Goal: Information Seeking & Learning: Learn about a topic

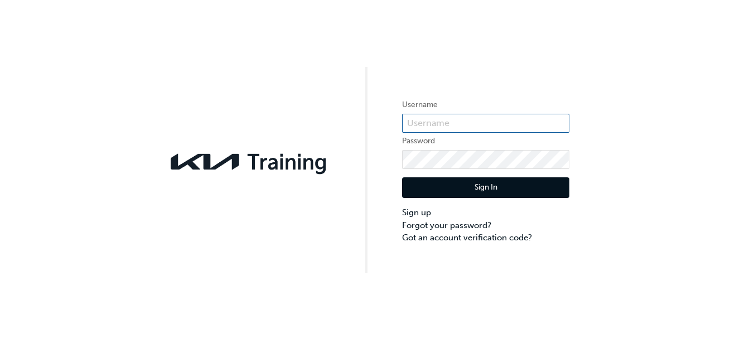
type input "KAU83690E1"
click at [521, 188] on button "Sign In" at bounding box center [485, 187] width 167 height 21
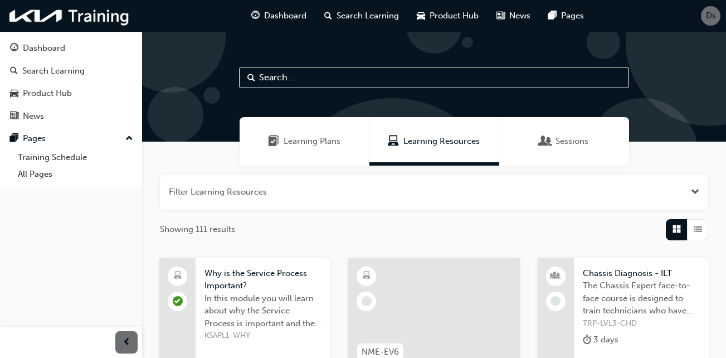
click at [555, 145] on div "Sessions" at bounding box center [564, 141] width 48 height 13
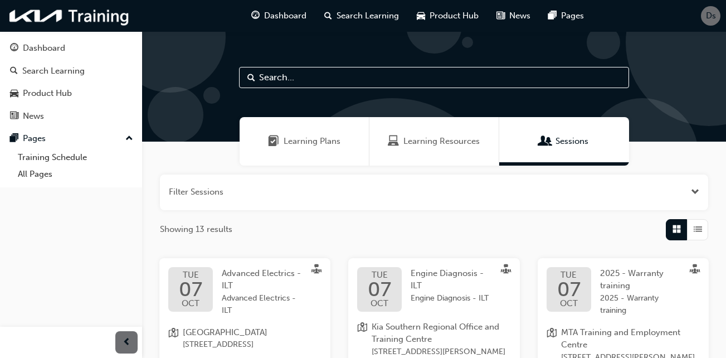
click at [315, 152] on div "Learning Plans" at bounding box center [305, 141] width 130 height 48
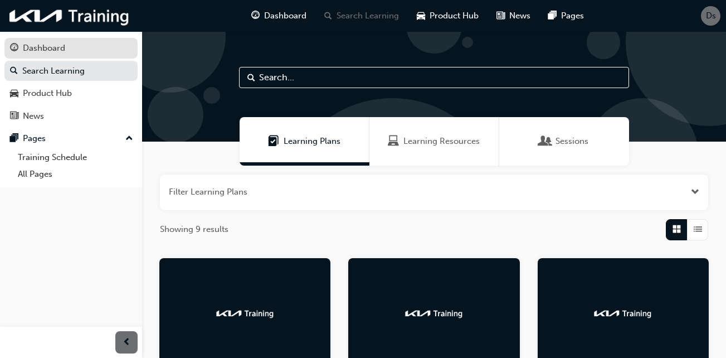
click at [95, 49] on div "Dashboard" at bounding box center [71, 48] width 122 height 14
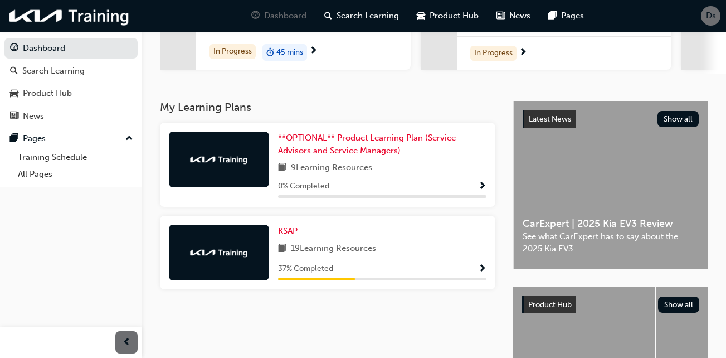
scroll to position [172, 0]
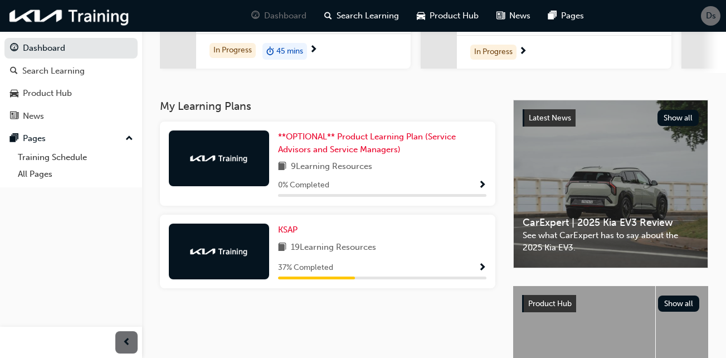
click at [434, 249] on div "19 Learning Resources" at bounding box center [382, 248] width 208 height 14
click at [477, 272] on div "37 % Completed" at bounding box center [382, 268] width 208 height 14
click at [474, 268] on div "37 % Completed" at bounding box center [382, 268] width 208 height 14
click at [292, 233] on span "KSAP" at bounding box center [288, 230] width 20 height 10
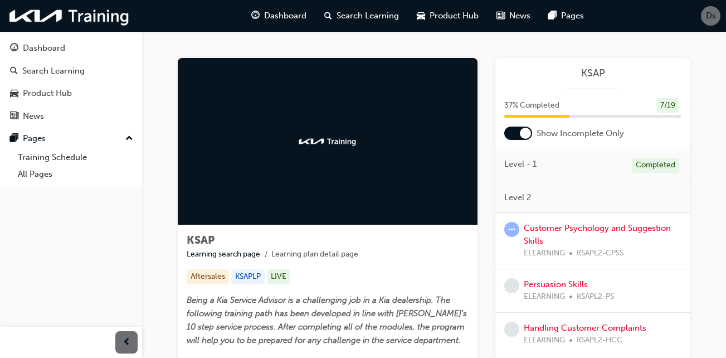
click at [521, 193] on span "Level 2" at bounding box center [517, 197] width 27 height 13
click at [546, 230] on link "Customer Psychology and Suggestion Skills" at bounding box center [597, 234] width 147 height 23
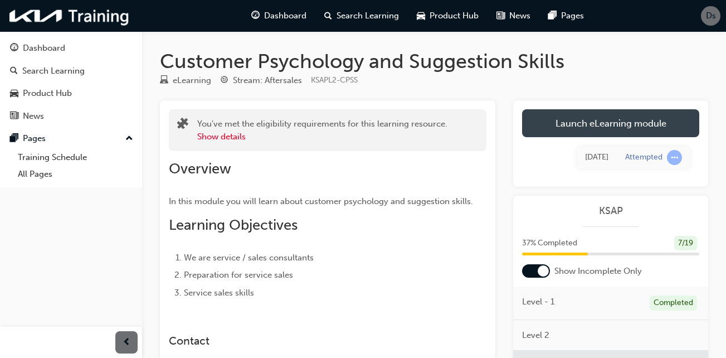
click at [621, 134] on link "Launch eLearning module" at bounding box center [610, 123] width 177 height 28
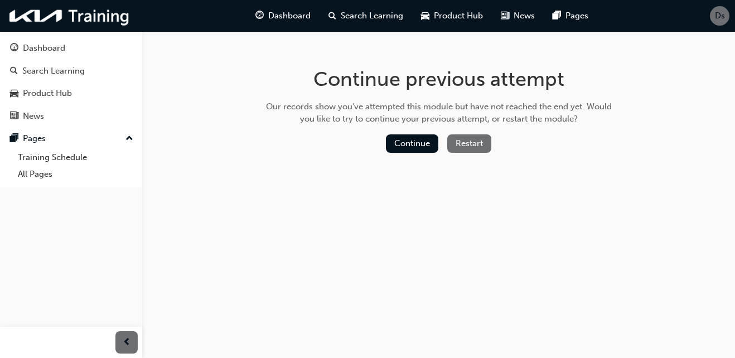
click at [462, 142] on button "Restart" at bounding box center [469, 143] width 44 height 18
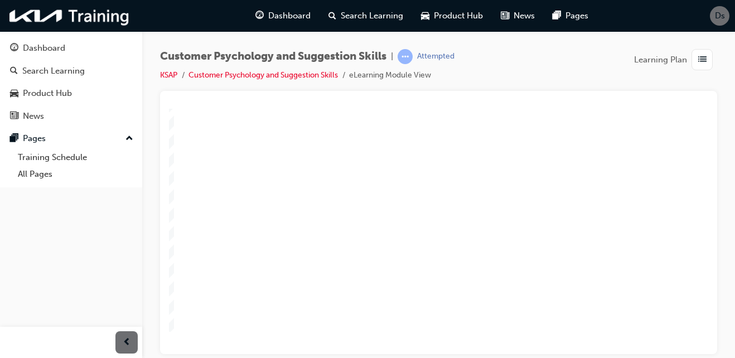
scroll to position [156, 0]
click at [692, 332] on div "NEXT" at bounding box center [706, 336] width 31 height 8
click at [396, 323] on section "PREV NEXT SUBMIT" at bounding box center [420, 336] width 563 height 26
click at [592, 80] on div "Customer Psychology and Suggestion Skills | Attempted KSAP Customer Psychology …" at bounding box center [438, 70] width 557 height 42
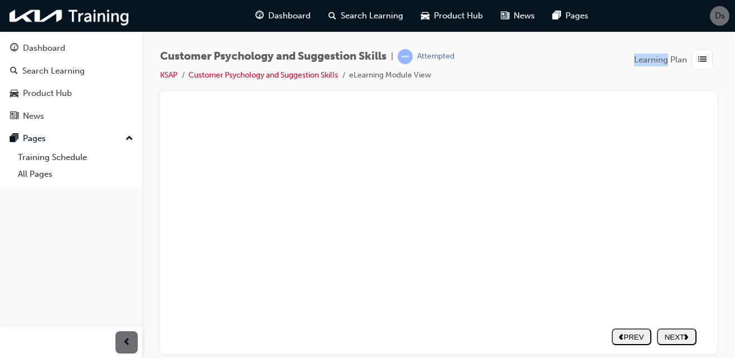
click at [592, 80] on div "Customer Psychology and Suggestion Skills | Attempted KSAP Customer Psychology …" at bounding box center [438, 70] width 557 height 42
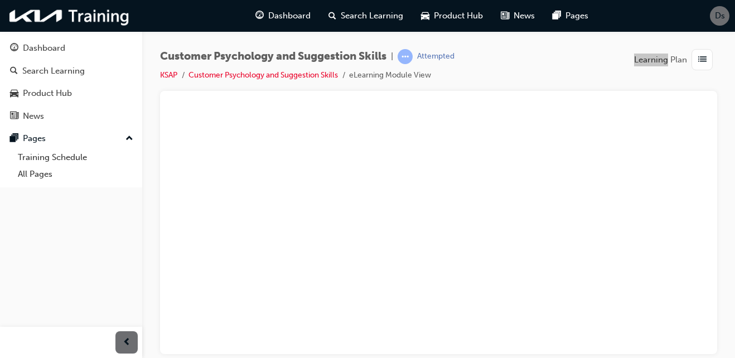
scroll to position [117, 38]
click at [671, 332] on div "NEXT" at bounding box center [676, 336] width 31 height 8
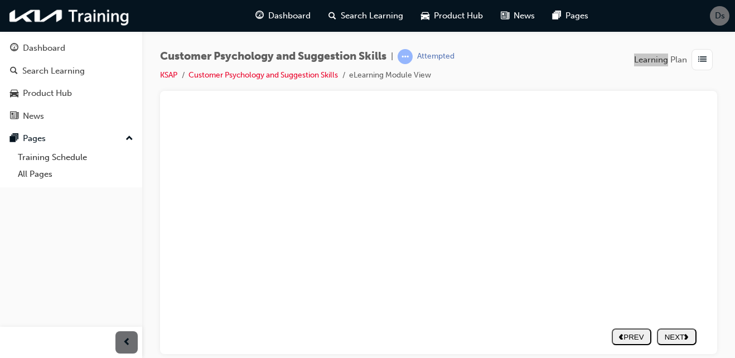
click at [672, 332] on div "NEXT" at bounding box center [676, 336] width 31 height 8
click at [710, 168] on div at bounding box center [438, 222] width 557 height 263
click at [696, 205] on div "slide: Untitled Slide * Which of the following jobs can be classified as a serv…" at bounding box center [423, 233] width 569 height 393
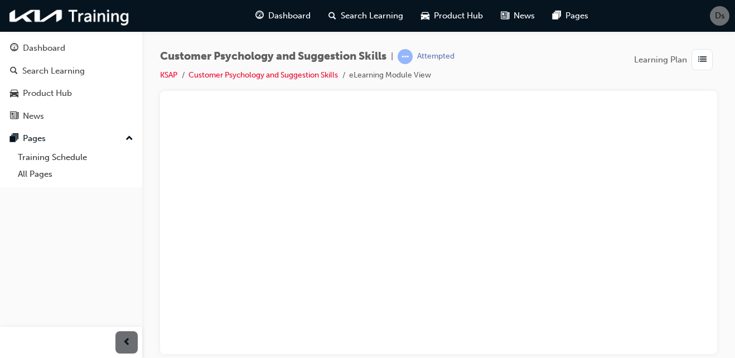
scroll to position [111, 38]
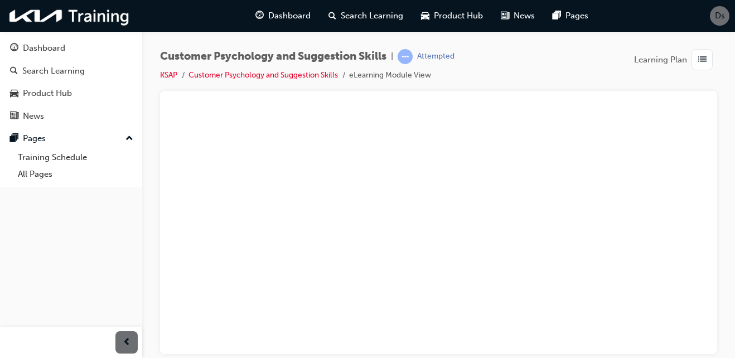
click at [664, 337] on div "NEXT" at bounding box center [676, 336] width 31 height 8
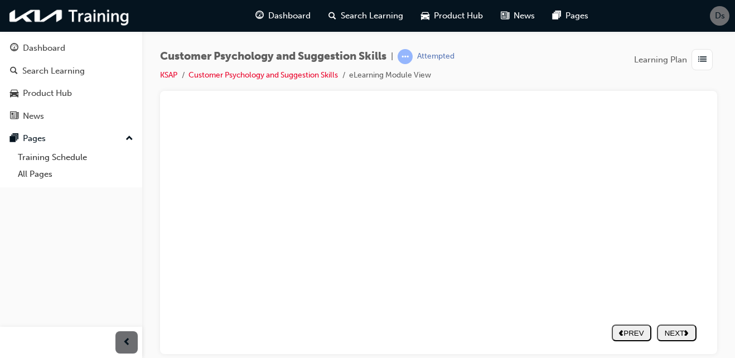
click at [664, 336] on div "NEXT" at bounding box center [676, 336] width 31 height 8
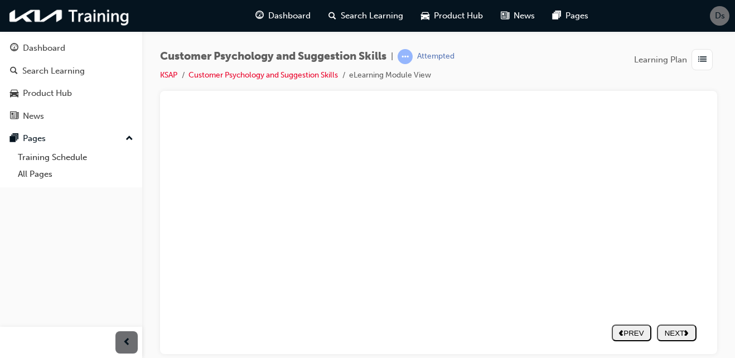
click at [679, 328] on button "NEXT" at bounding box center [677, 336] width 40 height 17
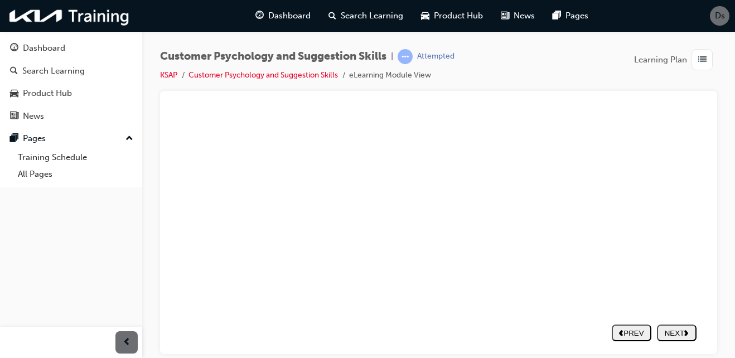
click at [674, 334] on div "NEXT" at bounding box center [676, 336] width 31 height 8
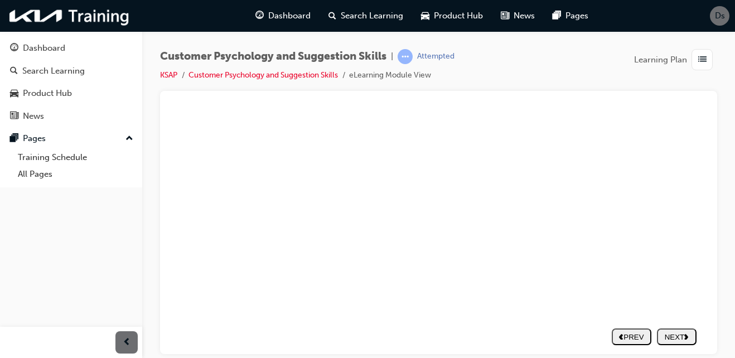
click at [666, 332] on div "NEXT" at bounding box center [676, 336] width 31 height 8
drag, startPoint x: 669, startPoint y: 322, endPoint x: 667, endPoint y: 342, distance: 19.6
click at [667, 342] on nav "PREV NEXT SUBMIT" at bounding box center [653, 336] width 85 height 26
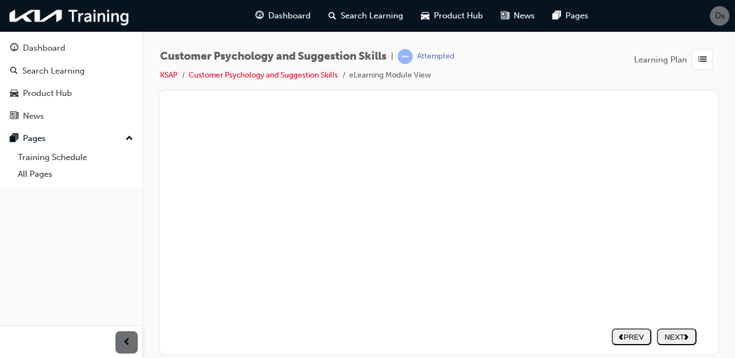
click at [669, 338] on button "NEXT" at bounding box center [677, 336] width 40 height 17
click at [661, 332] on div "NEXT" at bounding box center [676, 336] width 31 height 8
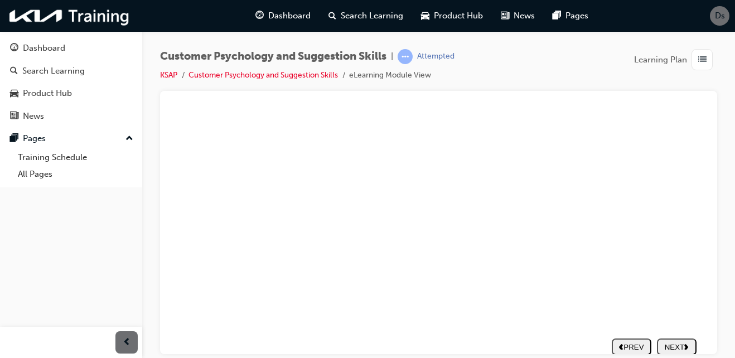
type textarea "c"
type textarea "cu"
type textarea "cus"
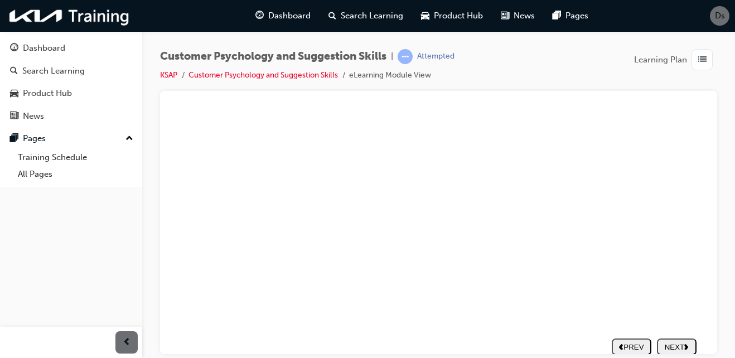
type textarea "cus"
type textarea "cust"
type textarea "custo"
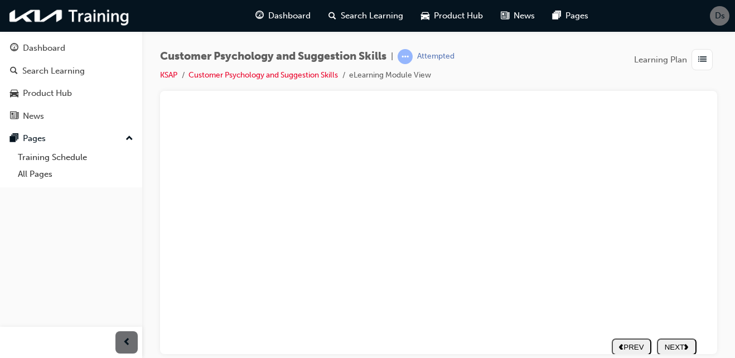
type textarea "custom"
type textarea "custome"
type textarea "customer"
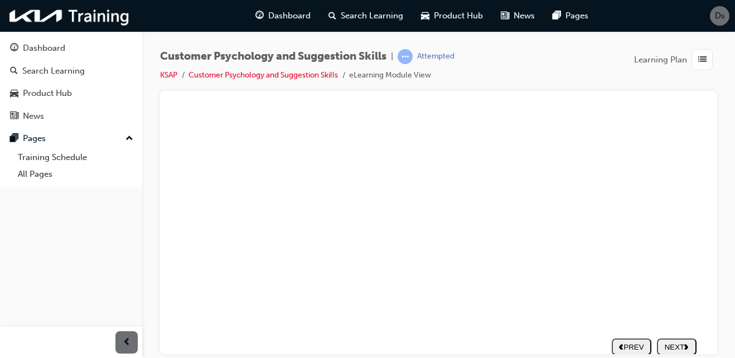
type textarea "customer"
type textarea "customerc"
type textarea "customer"
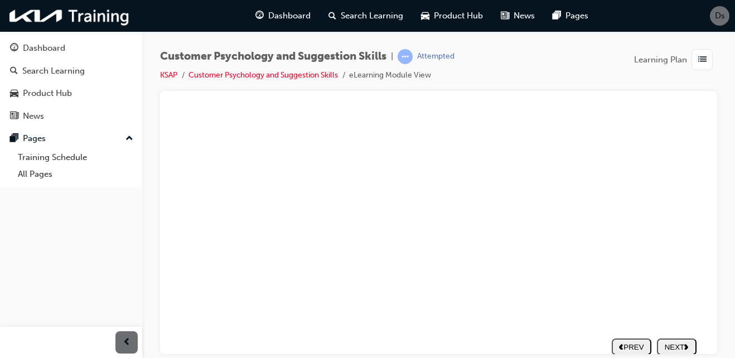
type textarea "custome"
type textarea "custom"
type textarea "custo"
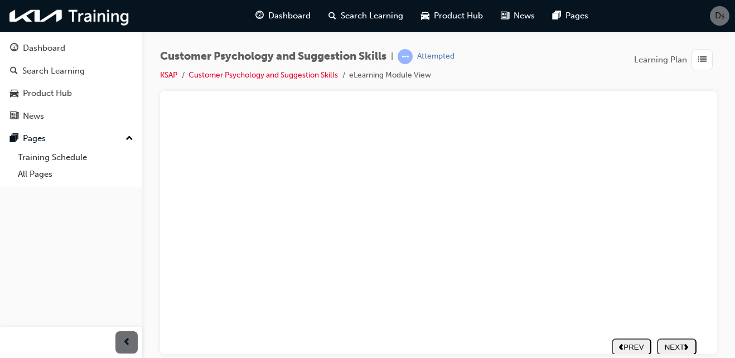
type textarea "custo"
type textarea "cust"
type textarea "cus"
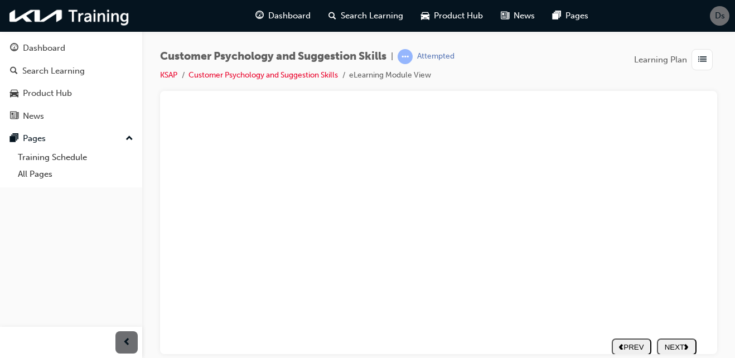
type textarea "cu"
type textarea "c"
type textarea "C"
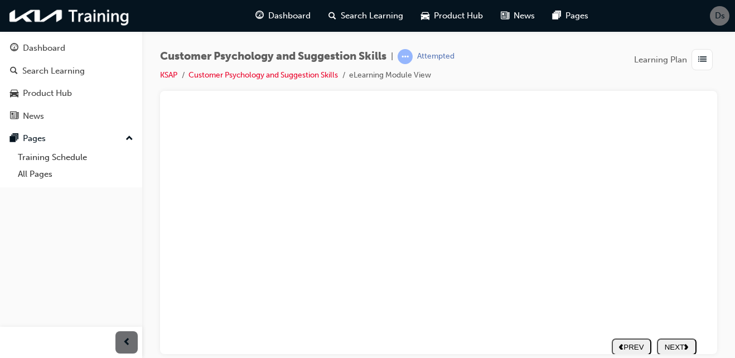
type textarea "C"
type textarea "CU"
type textarea "CUS"
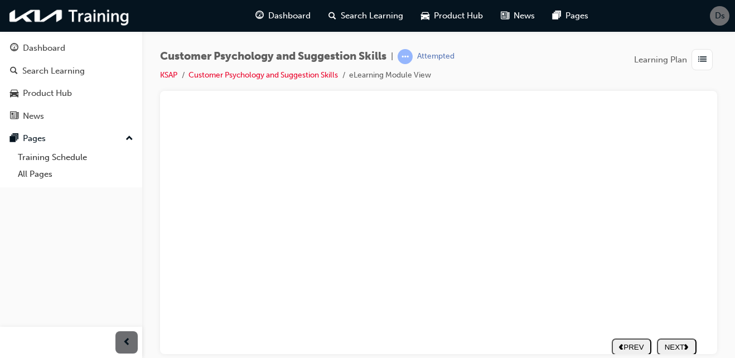
type textarea "CUST"
type textarea "CUSTO"
type textarea "CUSTOM"
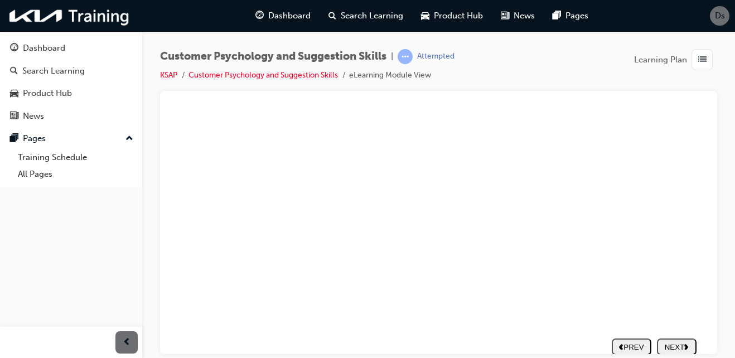
type textarea "CUSTOM"
type textarea "CUSTOME"
type textarea "CUSTOMER"
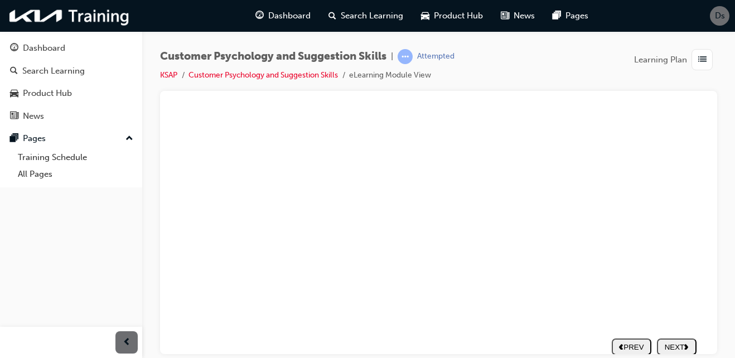
type textarea "CUSTOMER"
type textarea "CUSTOMER C"
type textarea "CUSTOMER CA"
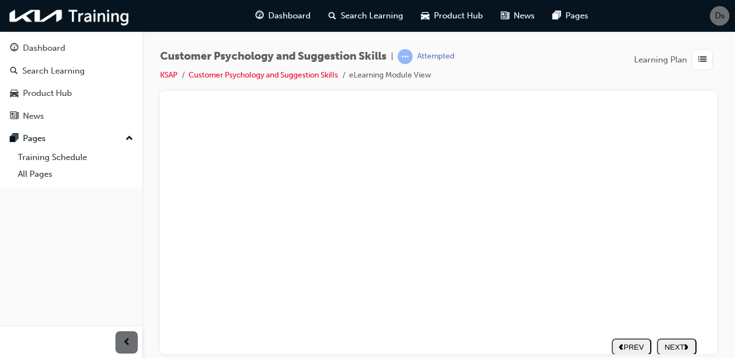
type textarea "CUSTOMER CA"
type textarea "CUSTOMER CAN"
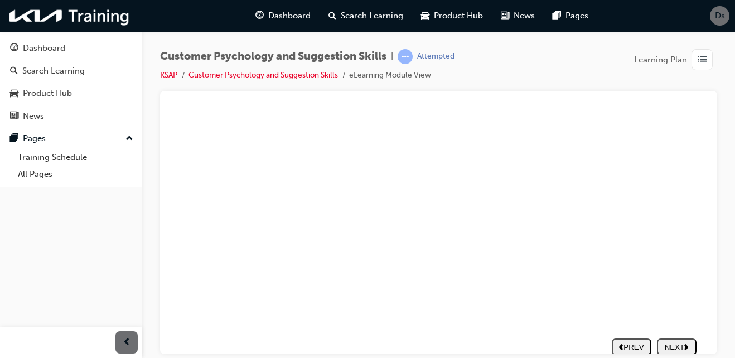
type textarea "CUSTOMER CAN T"
type textarea "CUSTOMER CAN TR"
type textarea "CUSTOMER CAN TRS"
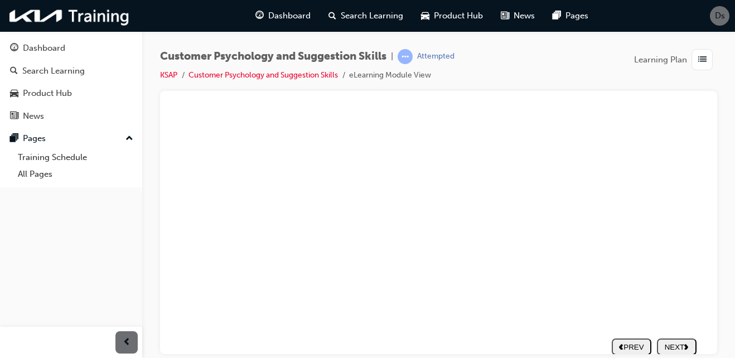
type textarea "CUSTOMER CAN TRS"
type textarea "CUSTOMER CAN TRSU"
type textarea "CUSTOMER CAN TRS"
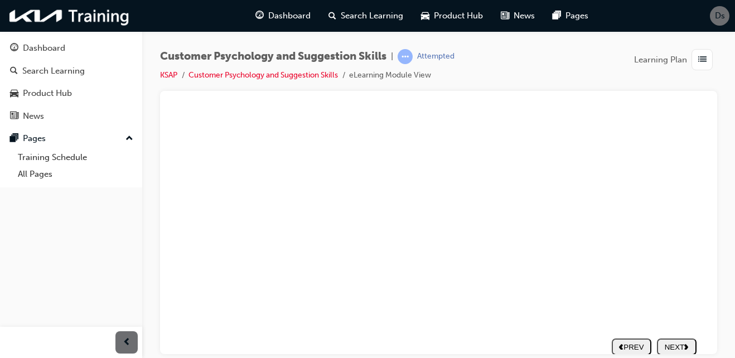
type textarea "CUSTOMER CAN TR"
type textarea "CUSTOMER CAN TRS"
type textarea "CUSTOMER CAN TR"
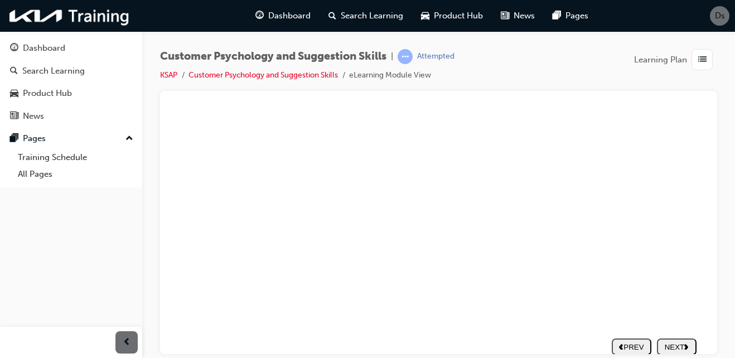
type textarea "CUSTOMER CAN TR"
type textarea "CUSTOMER CAN TRU"
type textarea "CUSTOMER CAN TRUS"
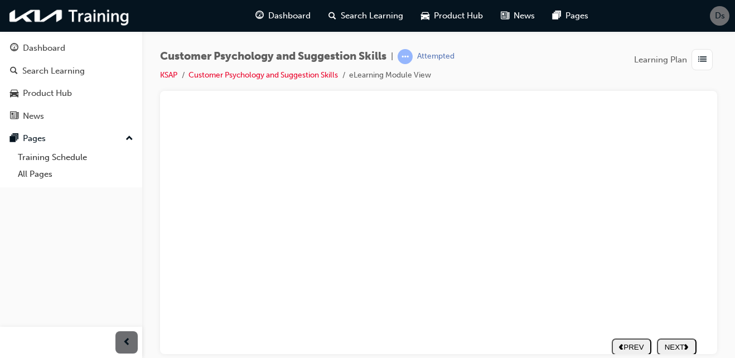
type textarea "CUSTOMER CAN TRUST"
type textarea "CUSTOMER CAN TRUST T"
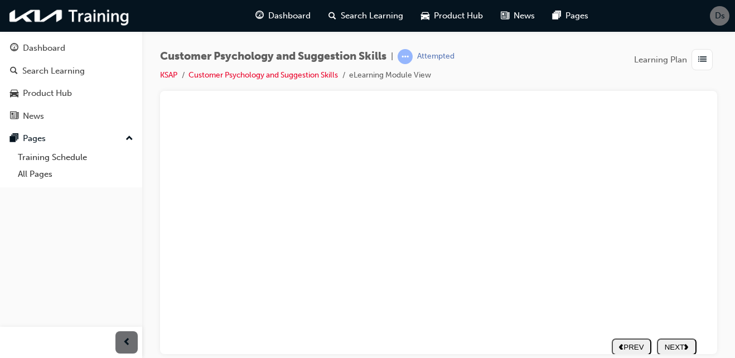
type textarea "CUSTOMER CAN TRUST T"
type textarea "CUSTOMER CAN TRUST TH"
type textarea "CUSTOMER CAN TRUST THE"
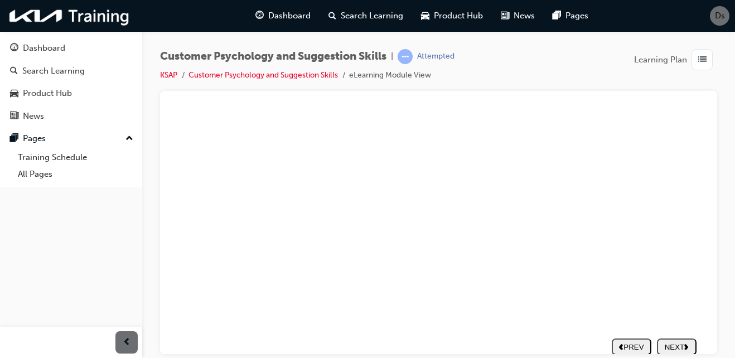
type textarea "CUSTOMER CAN TRUST THE"
type textarea "CUSTOMER CAN TRUST THE P"
type textarea "CUSTOMER CAN TRUST THE PA"
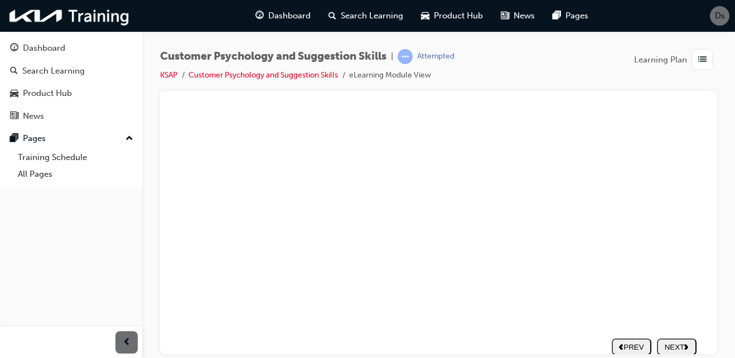
type textarea "CUSTOMER CAN TRUST THE PA"
type textarea "CUSTOMER CAN TRUST THE PAR"
type textarea "CUSTOMER CAN TRUST THE PART"
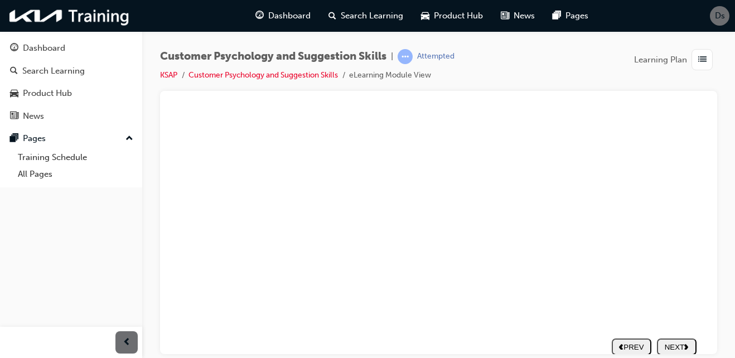
type textarea "CUSTOMER CAN TRUST THE PART"
type textarea "CUSTOMER CAN TRUST THE PART S"
type textarea "CUSTOMER CAN TRUST THE PART"
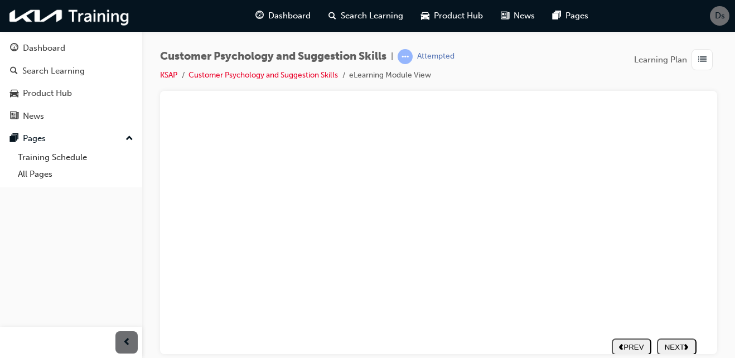
type textarea "CUSTOMER CAN TRUST THE PART"
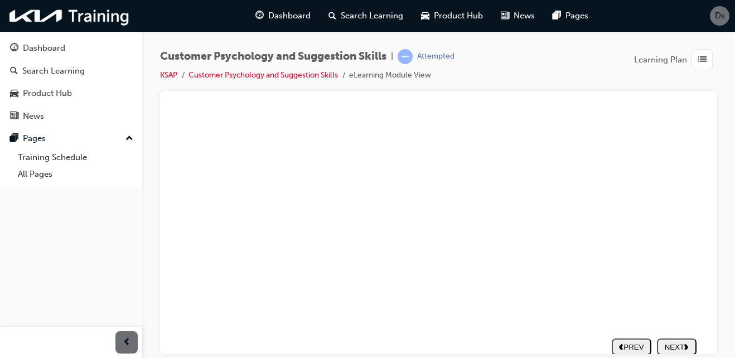
type textarea "CUSTOMER CAN TRUST THE PART O"
type textarea "CUSTOMER CAN TRUST THE PART OS"
type textarea "CUSTOMER CAN TRUST THE PART O"
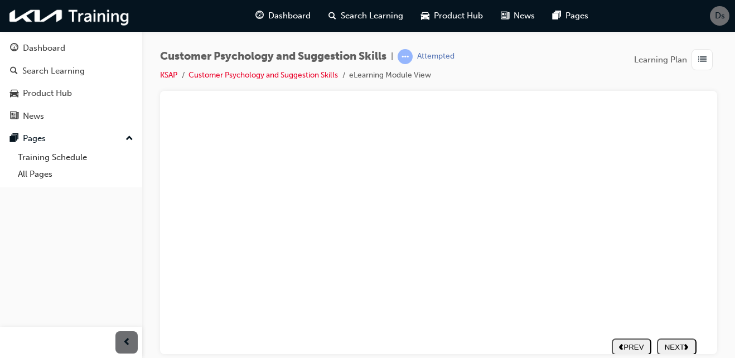
type textarea "CUSTOMER CAN TRUST THE PART O"
type textarea "CUSTOMER CAN TRUST THE PART"
type textarea "CUSTOMER CAN TRUST THE PART I"
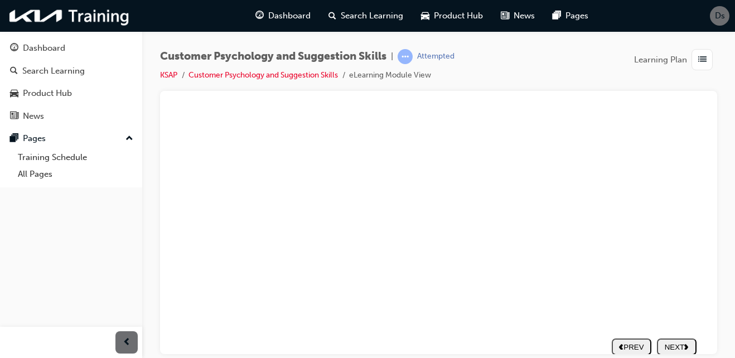
type textarea "CUSTOMER CAN TRUST THE PART IS"
type textarea "CUSTOMER CAN TRUST THE PART IS G"
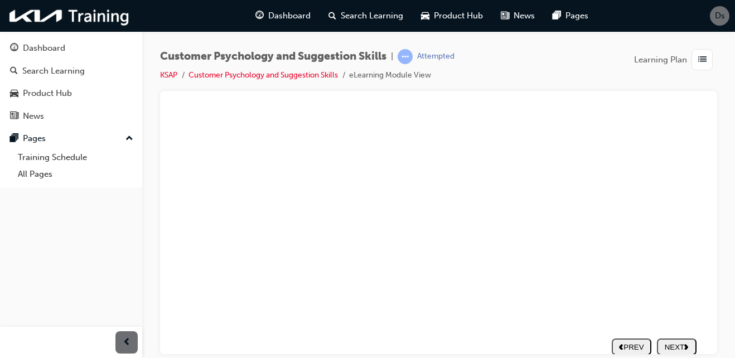
type textarea "CUSTOMER CAN TRUST THE PART IS G"
type textarea "CUSTOMER CAN TRUST THE PART IS GE"
type textarea "CUSTOMER CAN TRUST THE PART IS GEN"
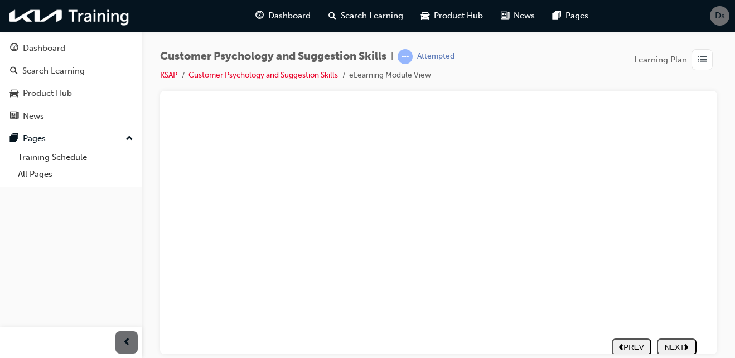
type textarea "CUSTOMER CAN TRUST THE PART IS GENU"
type textarea "CUSTOMER CAN TRUST THE PART IS GENUI"
type textarea "CUSTOMER CAN TRUST THE PART IS GENUIN"
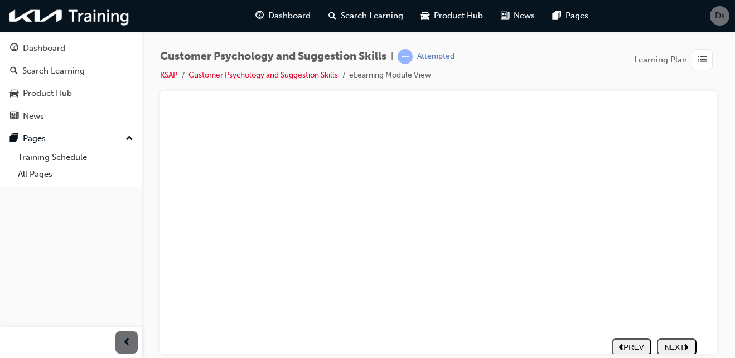
type textarea "CUSTOMER CAN TRUST THE PART IS GENUIN"
type textarea "CUSTOMER CAN TRUST THE PART IS GENUINE"
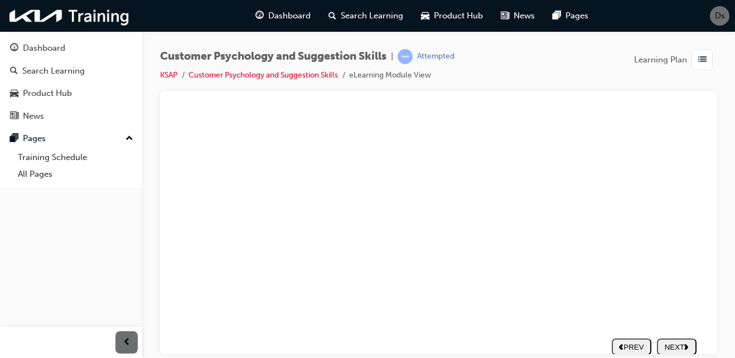
type textarea "G"
type textarea "GU"
type textarea "GUA"
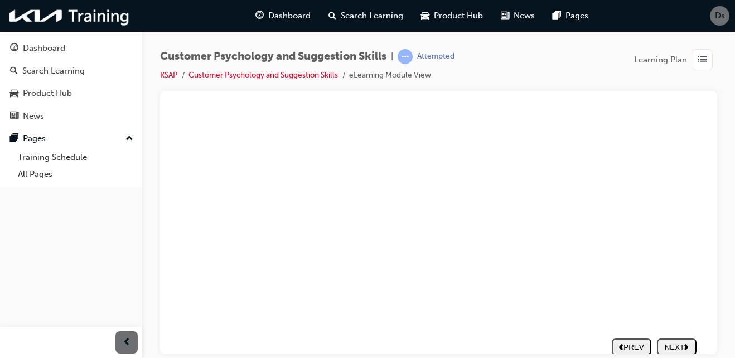
type textarea "GUA"
type textarea "GUAR"
type textarea "GUARN"
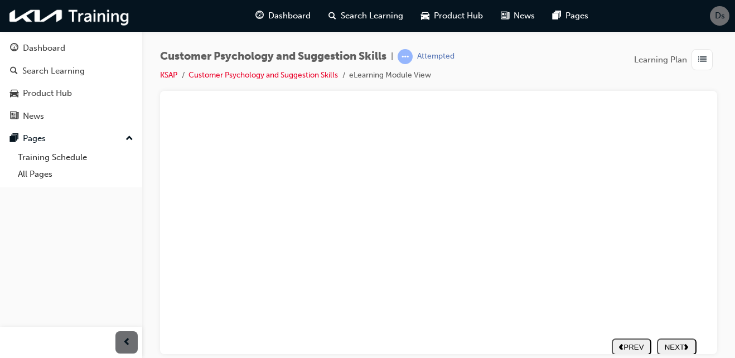
type textarea "GUAR"
type textarea "GUA"
type textarea "GU"
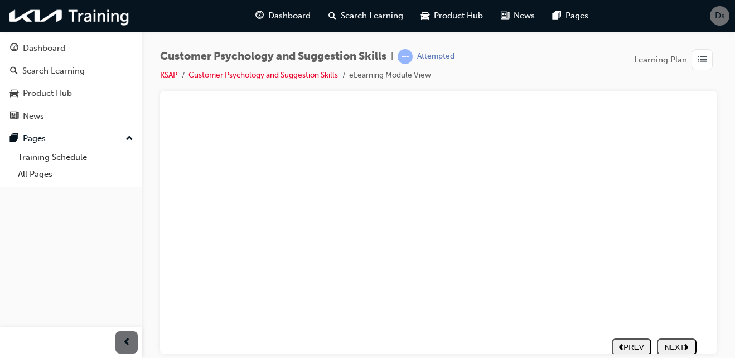
type textarea "GU"
type textarea "GU="
type textarea "GU=A"
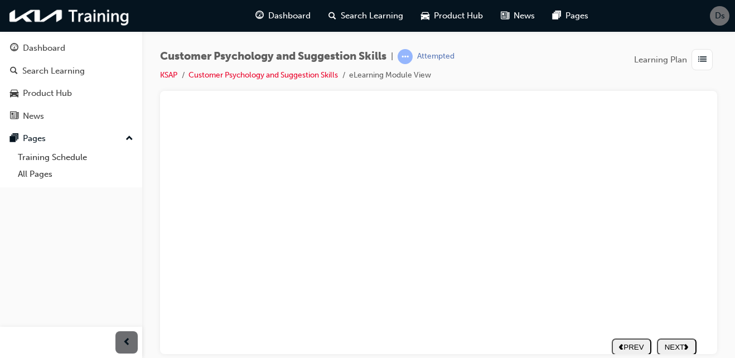
type textarea "GU=AU"
type textarea "GU=AUR"
type textarea "GU=AU"
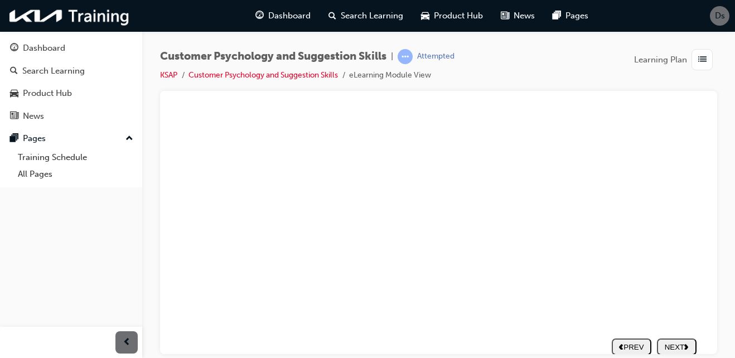
type textarea "GU=AU"
type textarea "GU=A"
type textarea "GU="
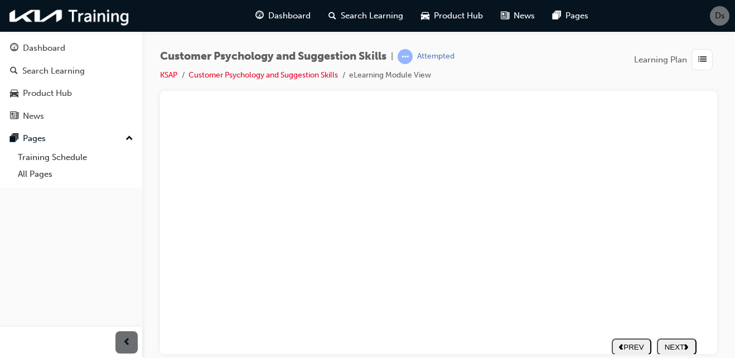
type textarea "GU"
type textarea "G"
type textarea "GA"
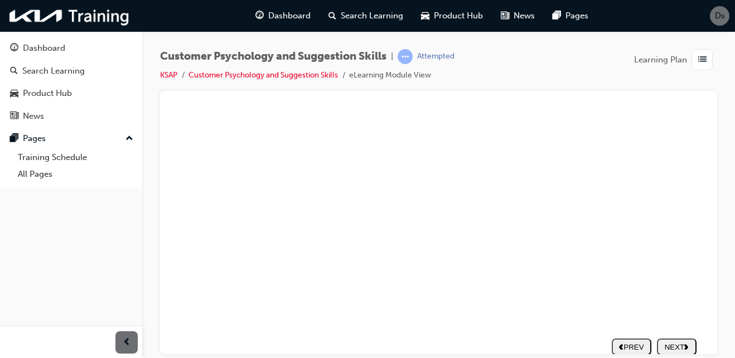
type textarea "GA"
type textarea "GAU"
type textarea "GAUR"
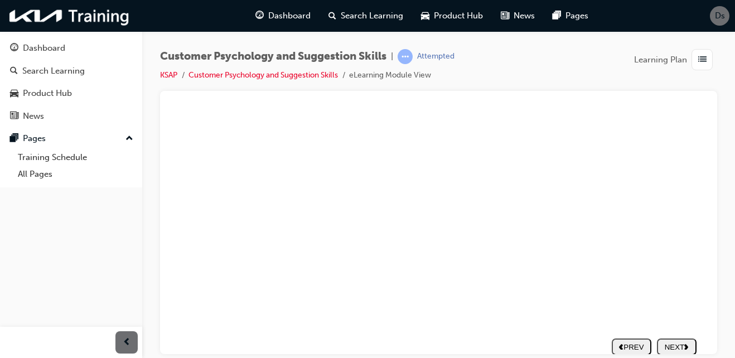
type textarea "GAURA"
type textarea "GAUR"
type textarea "GAU"
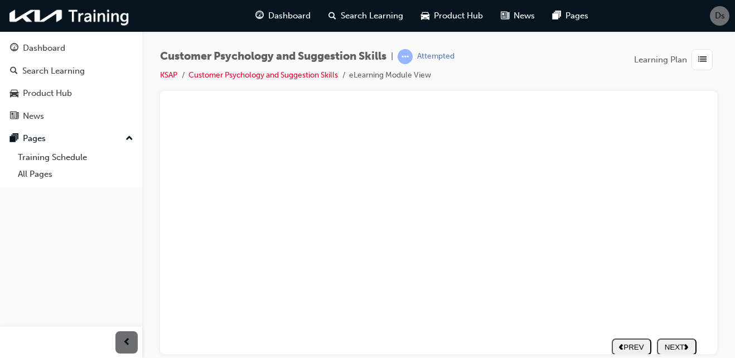
type textarea "GAU"
type textarea "GA"
type textarea "G"
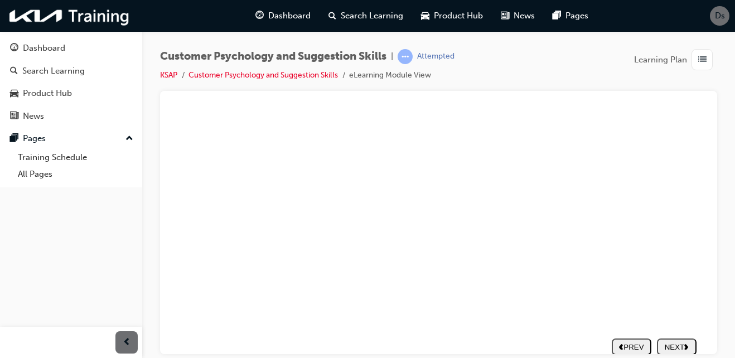
type textarea "GU"
type textarea "GUA"
type textarea "GUAR"
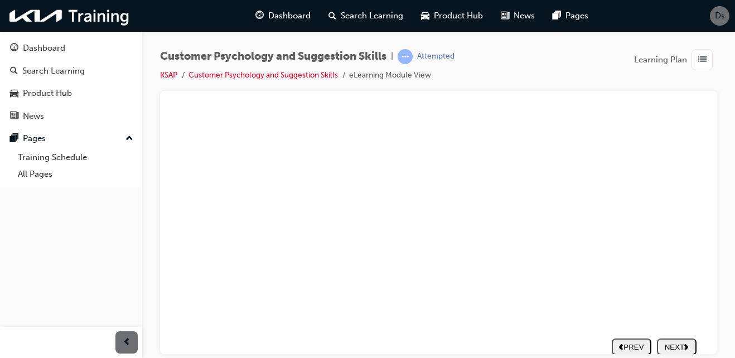
type textarea "GUAR"
type textarea "GUARA"
click at [668, 342] on div "NEXT" at bounding box center [676, 346] width 31 height 8
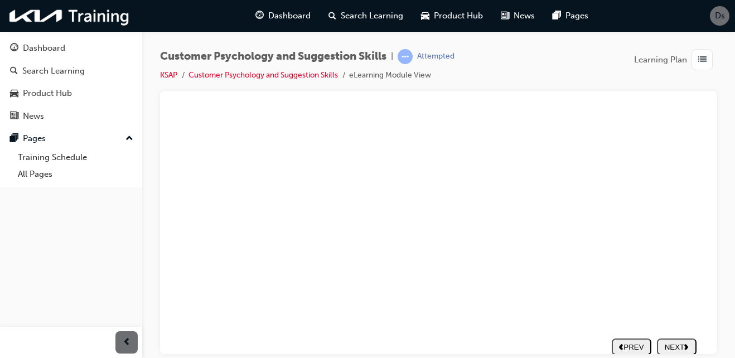
click at [672, 342] on div "NEXT" at bounding box center [676, 346] width 31 height 8
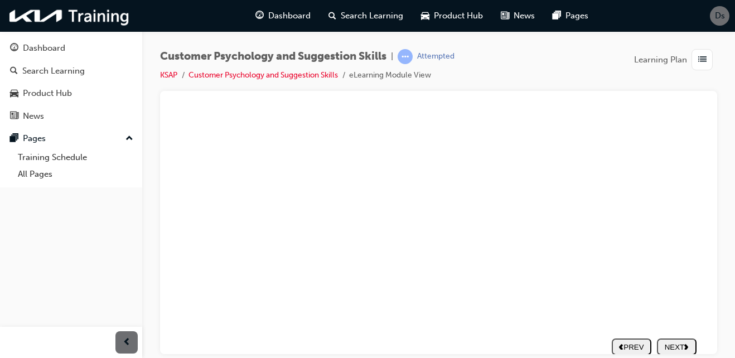
click at [672, 340] on button "NEXT" at bounding box center [677, 346] width 40 height 17
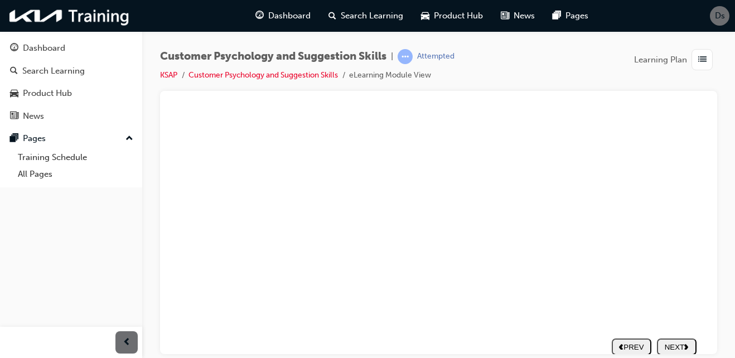
drag, startPoint x: 650, startPoint y: 235, endPoint x: 496, endPoint y: 213, distance: 155.4
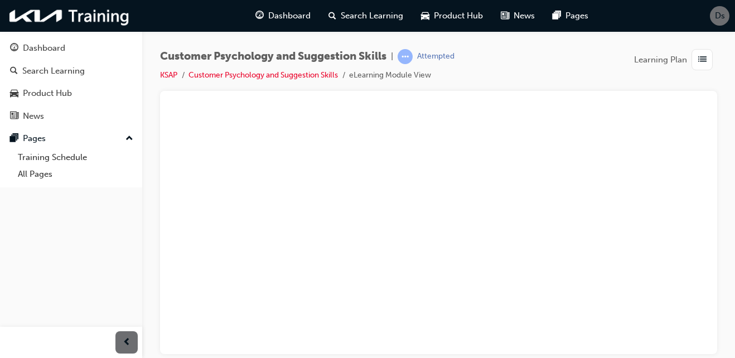
scroll to position [156, 38]
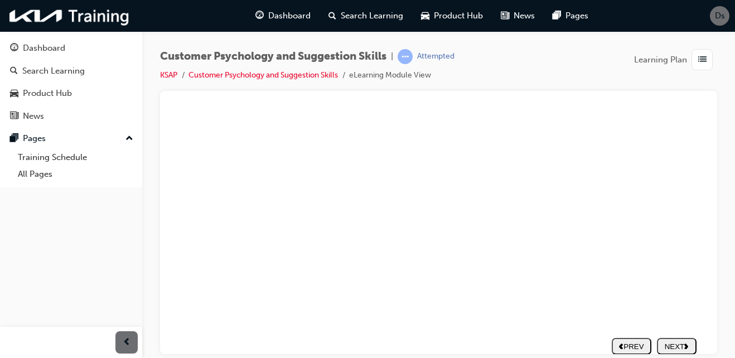
scroll to position [139, 38]
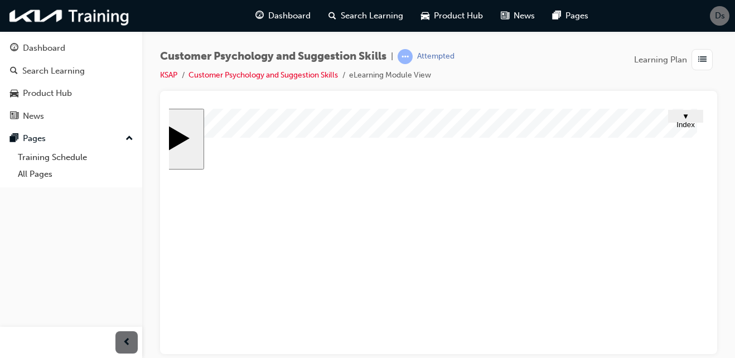
scroll to position [156, 38]
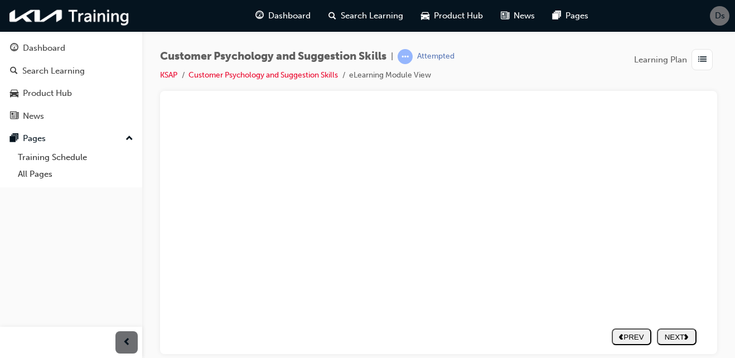
click at [671, 332] on div "NEXT" at bounding box center [676, 336] width 31 height 8
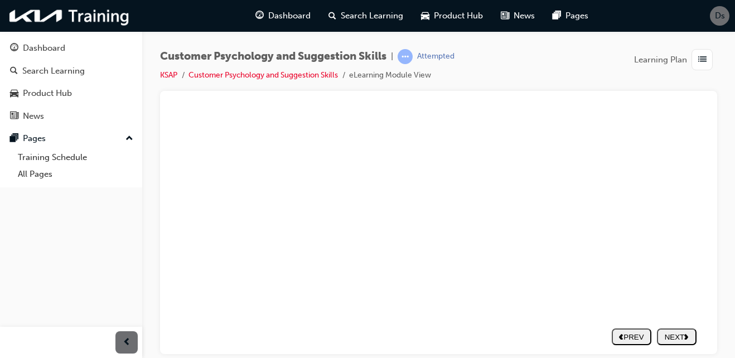
scroll to position [156, 38]
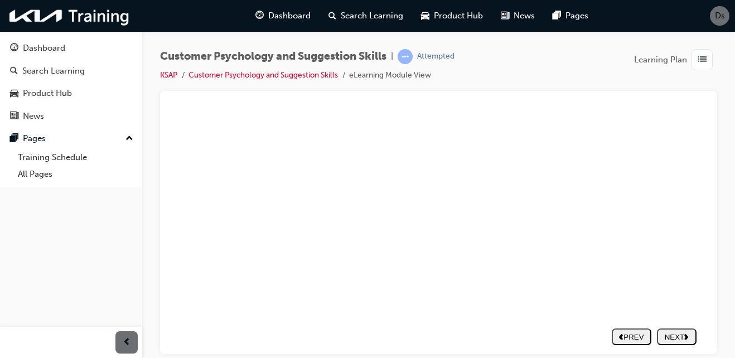
click at [667, 333] on button "NEXT" at bounding box center [677, 336] width 40 height 17
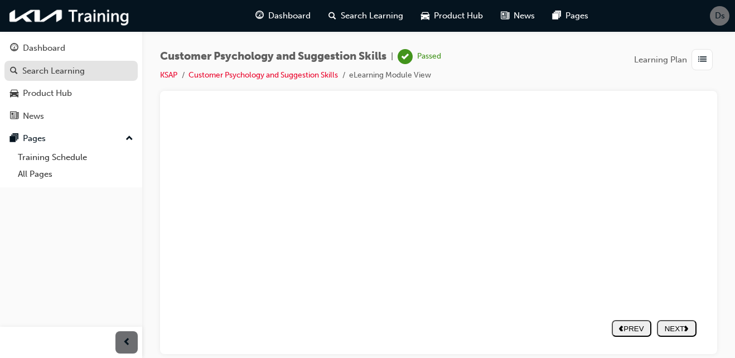
click at [75, 62] on link "Search Learning" at bounding box center [70, 71] width 133 height 21
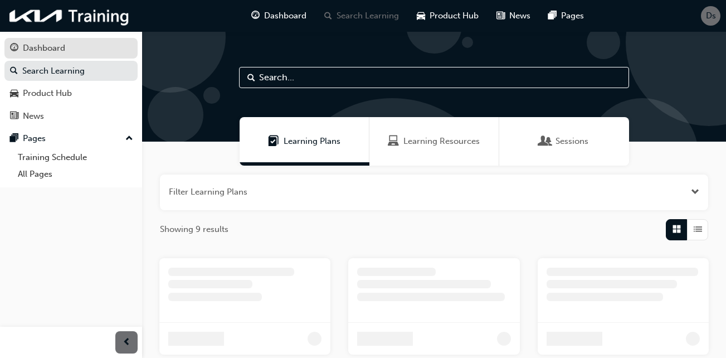
click at [64, 45] on div "Dashboard" at bounding box center [44, 48] width 42 height 13
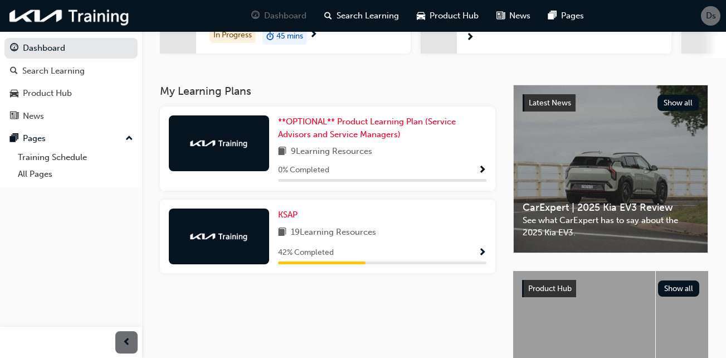
scroll to position [187, 0]
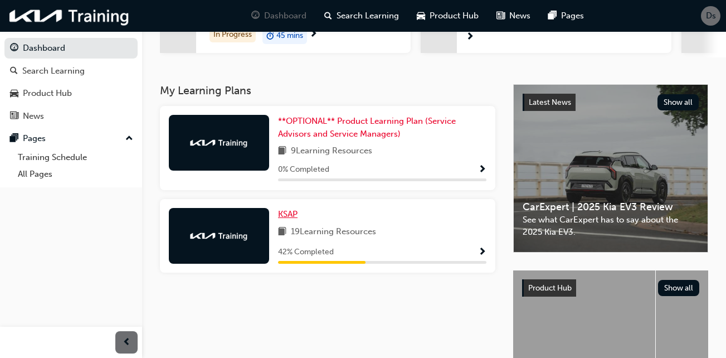
click at [294, 209] on span "KSAP" at bounding box center [288, 214] width 20 height 10
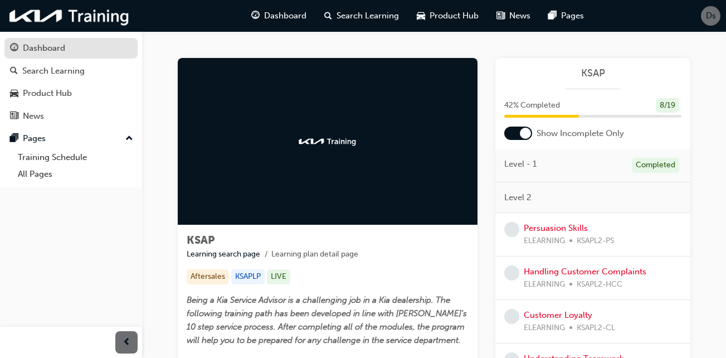
click at [41, 52] on div "Dashboard" at bounding box center [44, 48] width 42 height 13
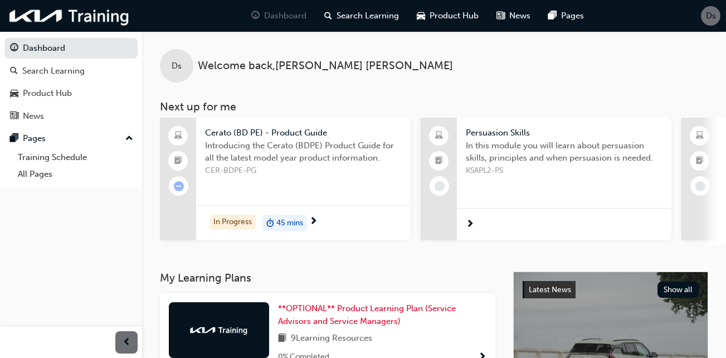
click at [315, 217] on span "next-icon" at bounding box center [313, 222] width 8 height 10
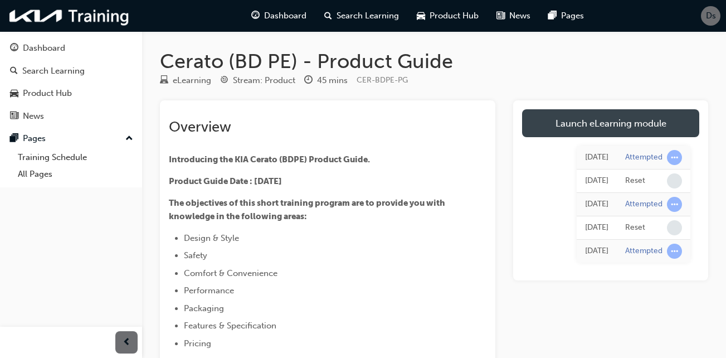
click at [569, 127] on link "Launch eLearning module" at bounding box center [610, 123] width 177 height 28
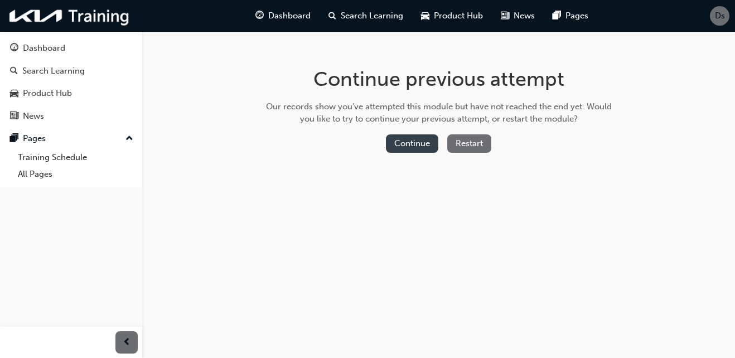
click at [415, 143] on button "Continue" at bounding box center [412, 143] width 52 height 18
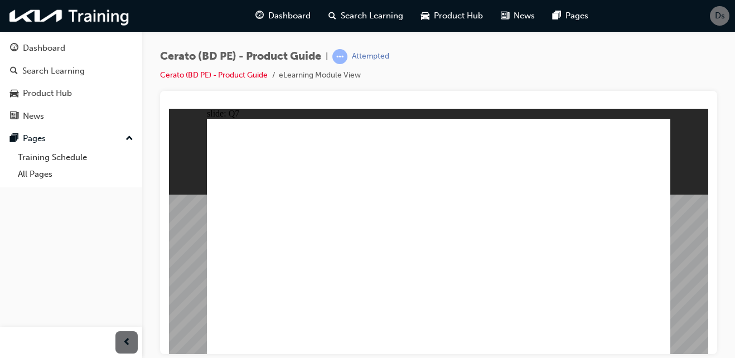
drag, startPoint x: 476, startPoint y: 297, endPoint x: 644, endPoint y: 361, distance: 179.9
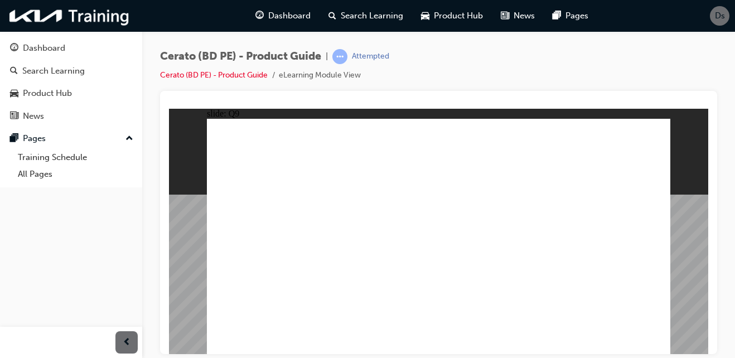
click at [644, 353] on html "slide: Q9 Rectangle Group Rectangle 2 Line 2 Menu Resources Question 9 Line 3 R…" at bounding box center [438, 230] width 539 height 245
click at [639, 342] on div "Rectangle Group Rectangle 2 Line 2 Menu Resources Question 9 Line 3 Rectangle 3…" at bounding box center [438, 240] width 463 height 245
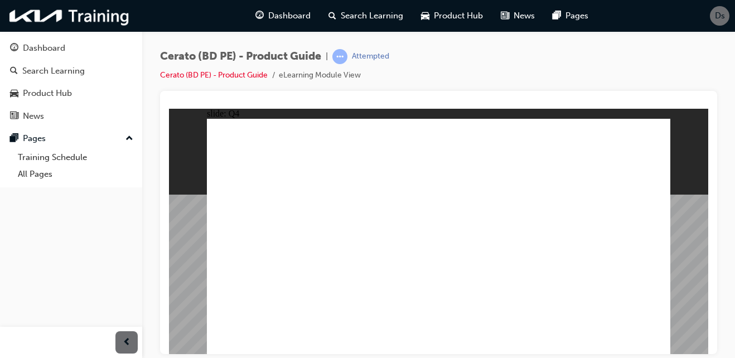
click at [347, 52] on span "learningRecordVerb_ATTEMPT-icon" at bounding box center [339, 56] width 15 height 15
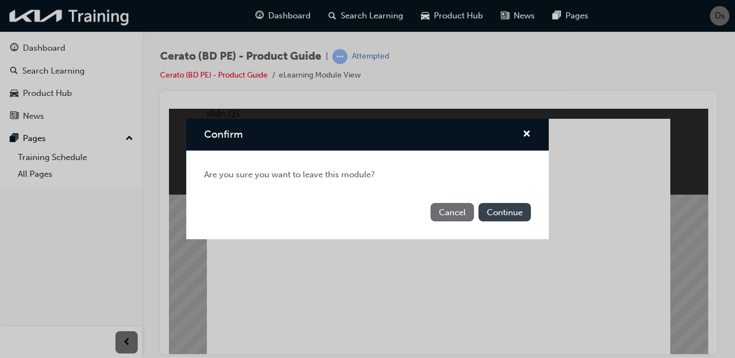
click at [514, 218] on button "Continue" at bounding box center [504, 212] width 52 height 18
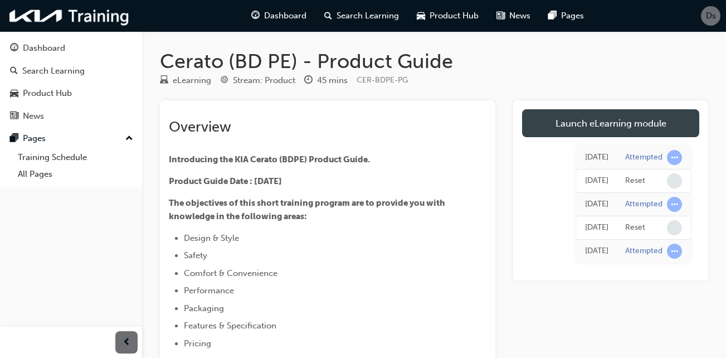
click at [615, 121] on link "Launch eLearning module" at bounding box center [610, 123] width 177 height 28
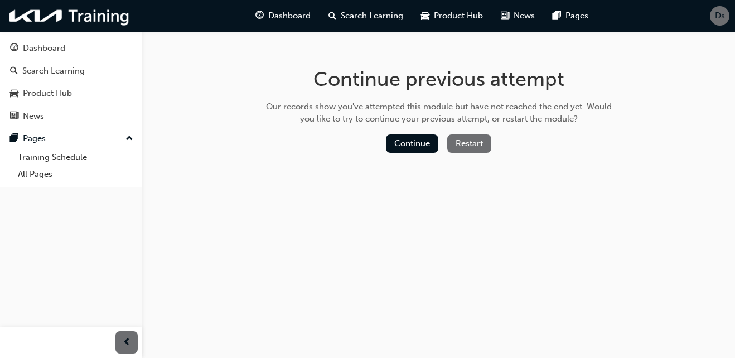
click at [483, 138] on button "Restart" at bounding box center [469, 143] width 44 height 18
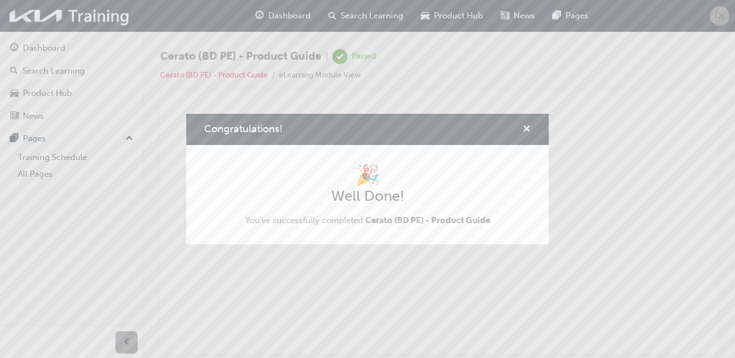
click at [527, 126] on span "cross-icon" at bounding box center [526, 130] width 8 height 10
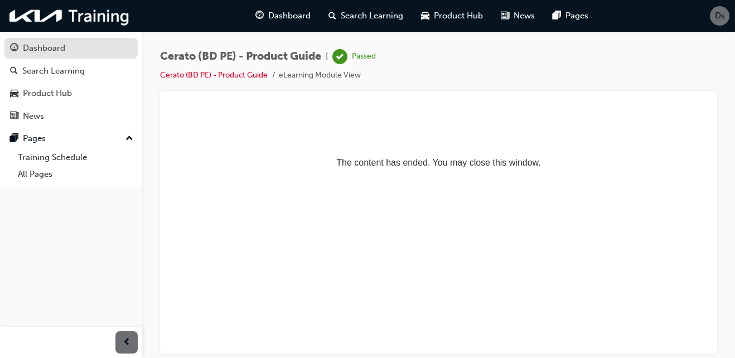
click at [51, 44] on div "Dashboard" at bounding box center [44, 48] width 42 height 13
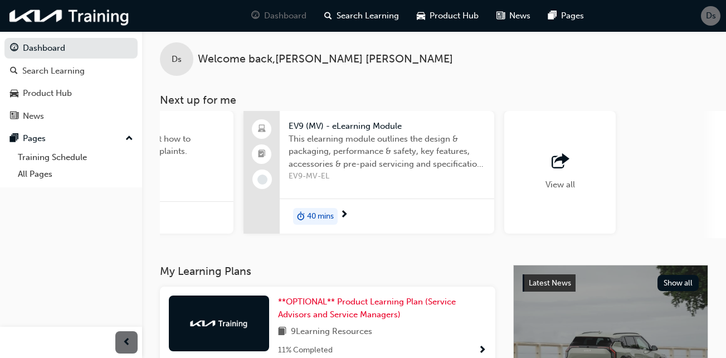
scroll to position [0, 967]
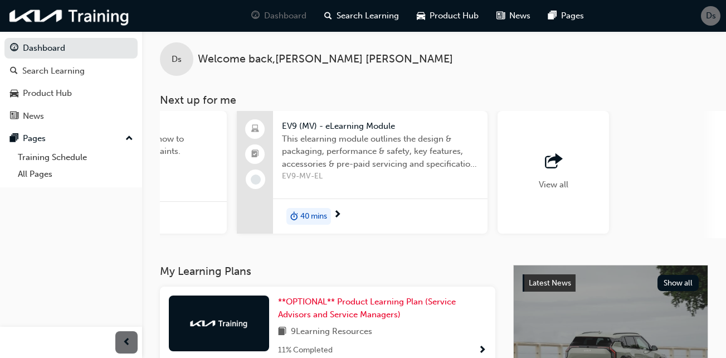
click at [574, 197] on div "View all" at bounding box center [553, 172] width 111 height 123
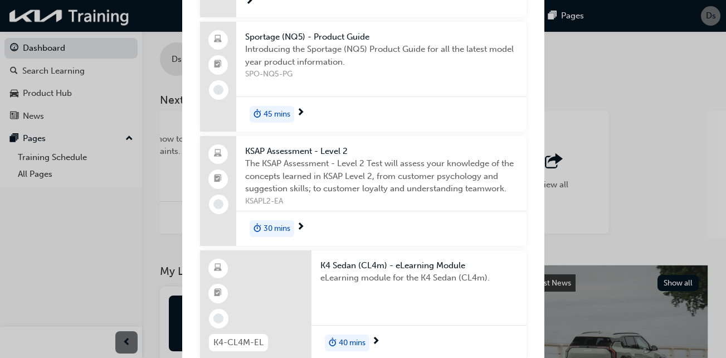
scroll to position [938, 0]
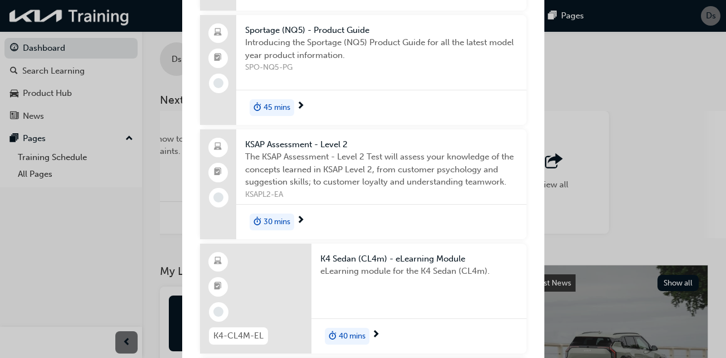
click at [321, 144] on span "KSAP Assessment - Level 2" at bounding box center [381, 144] width 273 height 13
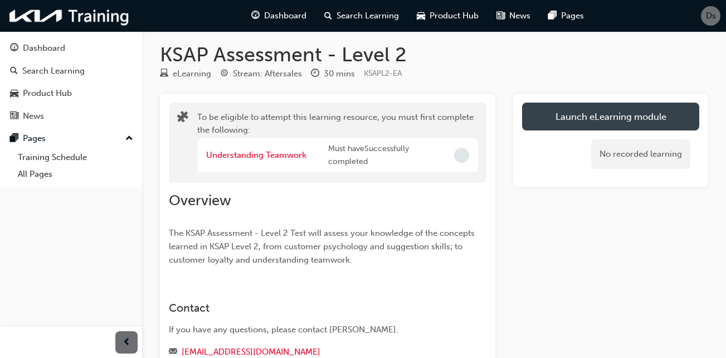
click at [636, 104] on button "Launch eLearning module" at bounding box center [610, 117] width 177 height 28
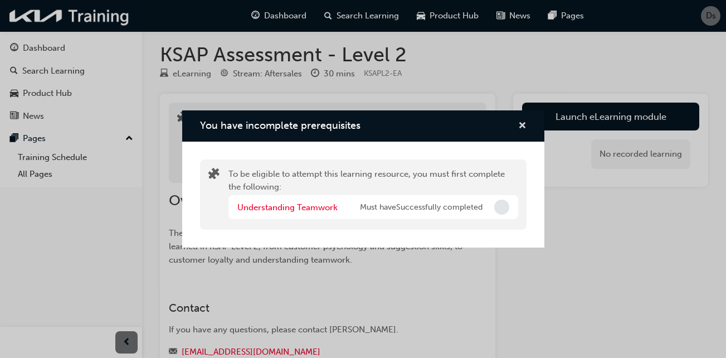
click at [526, 122] on span "cross-icon" at bounding box center [522, 127] width 8 height 10
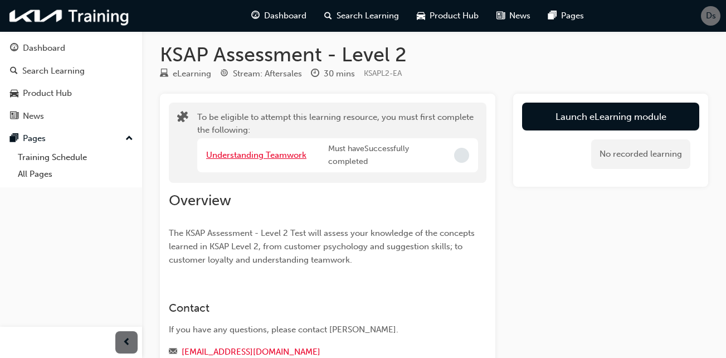
click at [215, 156] on link "Understanding Teamwork" at bounding box center [256, 155] width 100 height 10
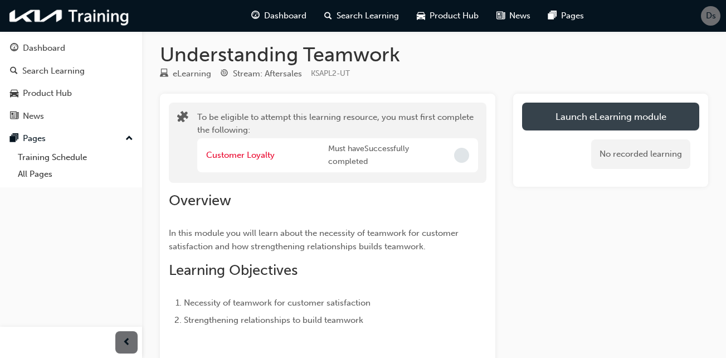
click at [552, 111] on button "Launch eLearning module" at bounding box center [610, 117] width 177 height 28
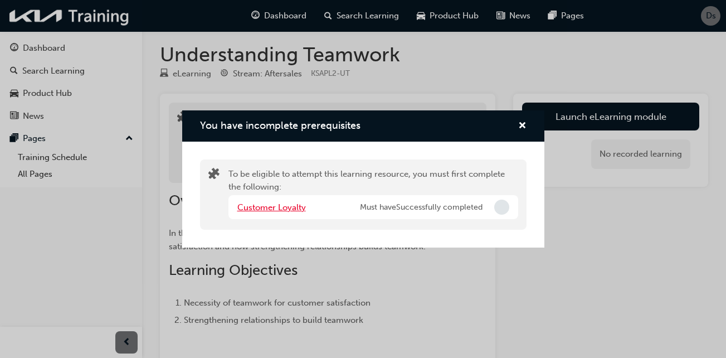
click at [269, 211] on link "Customer Loyalty" at bounding box center [271, 207] width 69 height 10
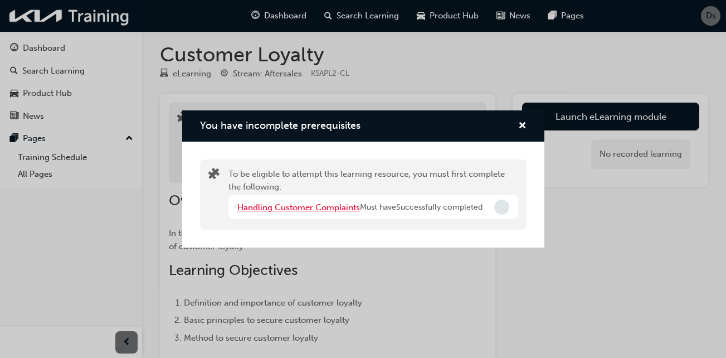
click at [314, 206] on link "Handling Customer Complaints" at bounding box center [298, 207] width 123 height 10
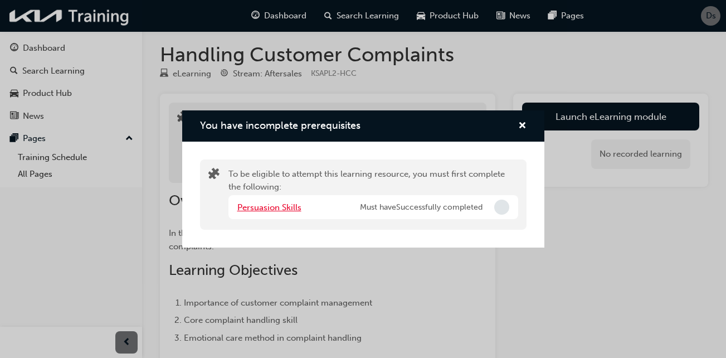
click at [279, 205] on link "Persuasion Skills" at bounding box center [269, 207] width 64 height 10
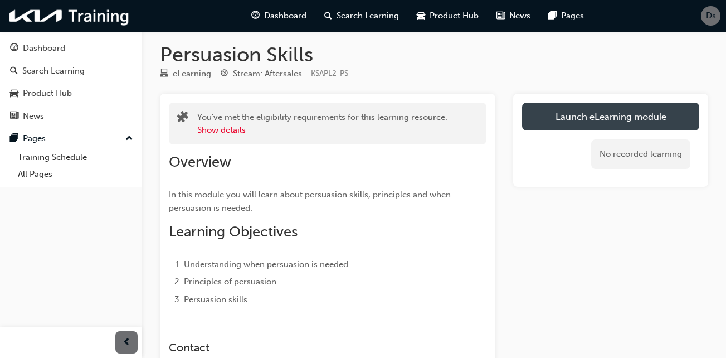
click at [594, 115] on link "Launch eLearning module" at bounding box center [610, 117] width 177 height 28
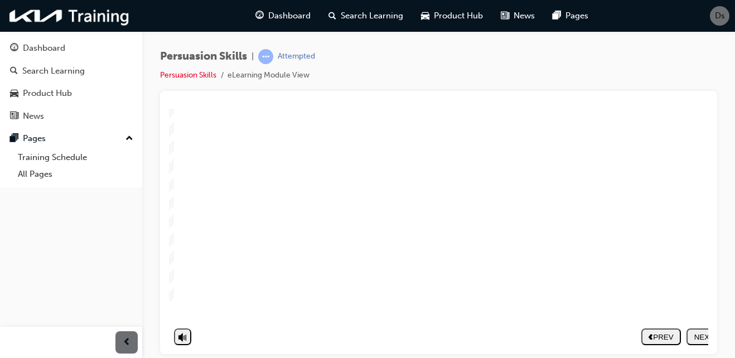
scroll to position [150, 0]
click at [691, 332] on div "NEXT" at bounding box center [706, 336] width 31 height 8
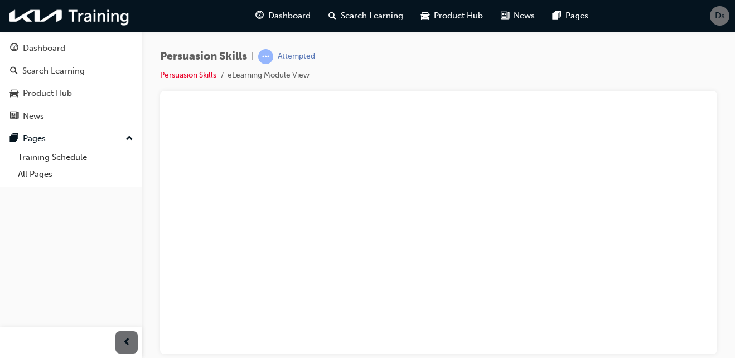
drag, startPoint x: 235, startPoint y: 158, endPoint x: 269, endPoint y: 164, distance: 34.5
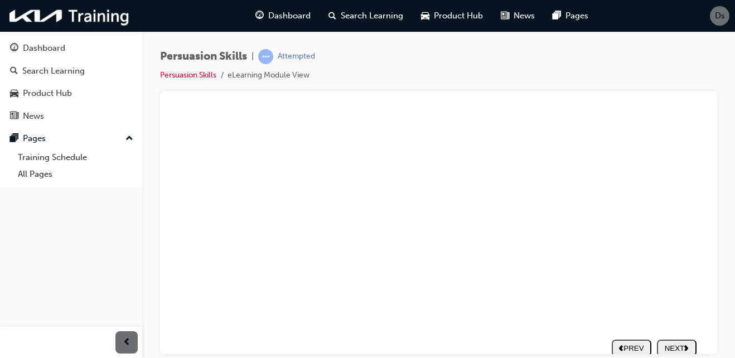
click at [269, 164] on div "Untitled-56.png When a customer resists your suggestion ………………………………………………………………" at bounding box center [422, 171] width 557 height 340
click at [671, 339] on button "NEXT" at bounding box center [677, 347] width 40 height 17
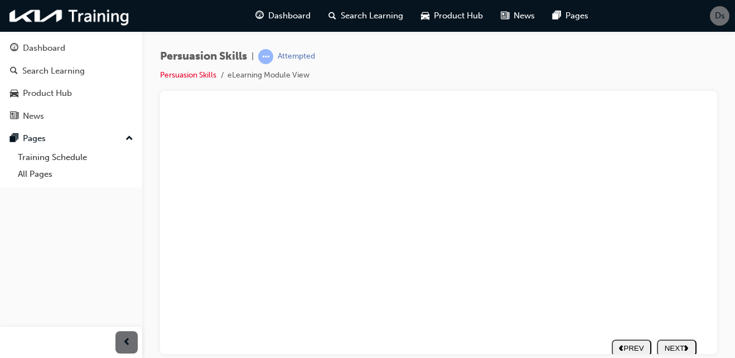
click at [671, 339] on nav "PREV NEXT SUBMIT" at bounding box center [653, 347] width 85 height 26
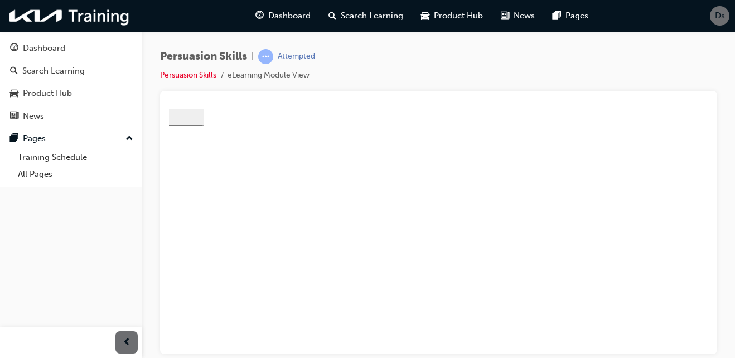
click at [673, 332] on div "NEXT" at bounding box center [676, 336] width 31 height 8
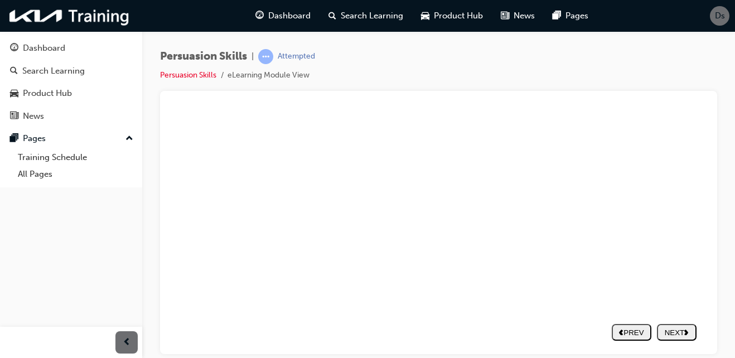
drag, startPoint x: 658, startPoint y: 322, endPoint x: 475, endPoint y: 304, distance: 184.3
click at [475, 304] on div "slide: Untitled Slide Persuasion I am sorry to hear that there is a problem wit…" at bounding box center [423, 152] width 569 height 393
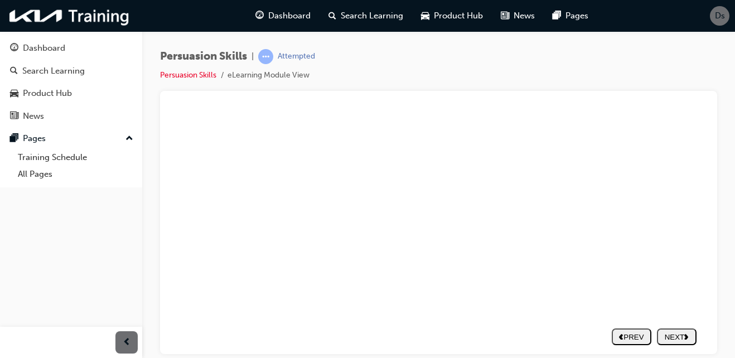
click at [667, 332] on div "NEXT" at bounding box center [676, 336] width 31 height 8
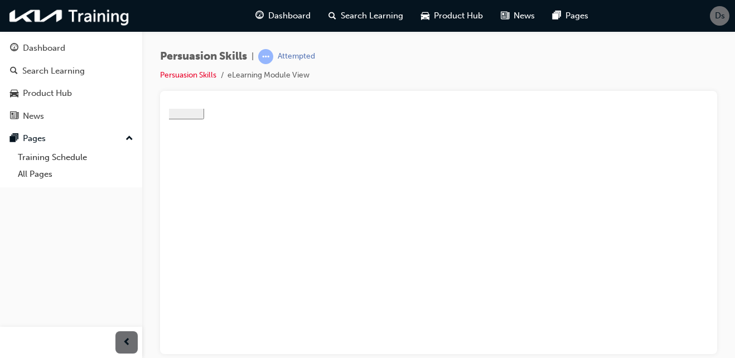
type textarea "W"
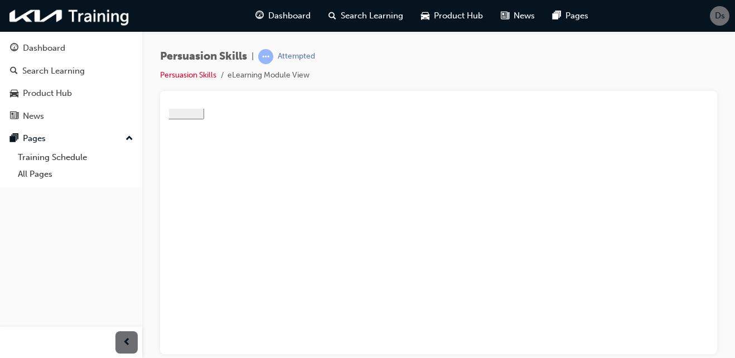
type textarea "WH"
type textarea "WHE"
type textarea "WHEN"
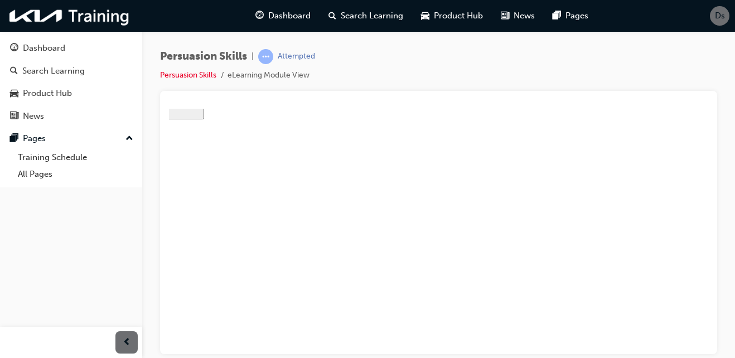
type textarea "WHEN"
type textarea "WHEN C"
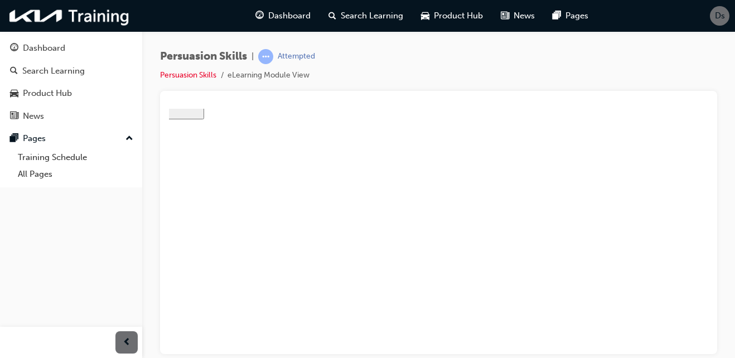
type textarea "WHEN CO"
type textarea "WHEN CON"
type textarea "WHEN CONV"
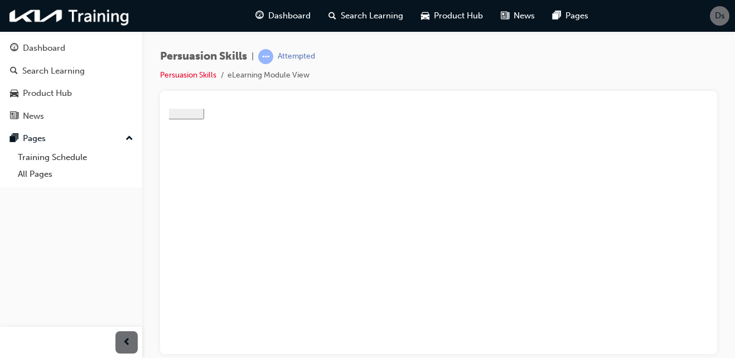
type textarea "WHEN CONV"
type textarea "WHEN CONVO"
type textarea "WHEN CONVON"
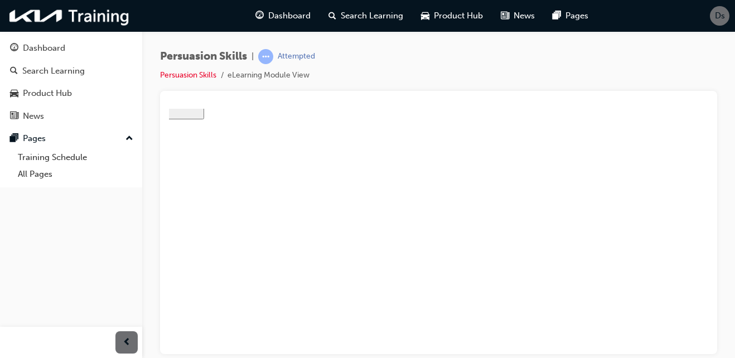
type textarea "WHEN CONVONV"
type textarea "WHEN CONVON"
type textarea "WHEN CONVO"
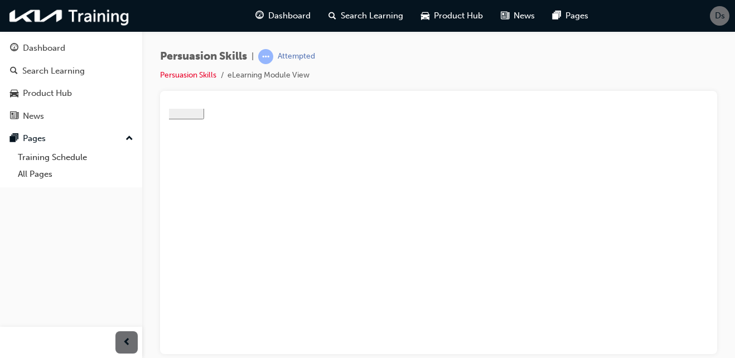
type textarea "WHEN CONVO"
type textarea "WHEN CONV"
type textarea "WHEN CONVI"
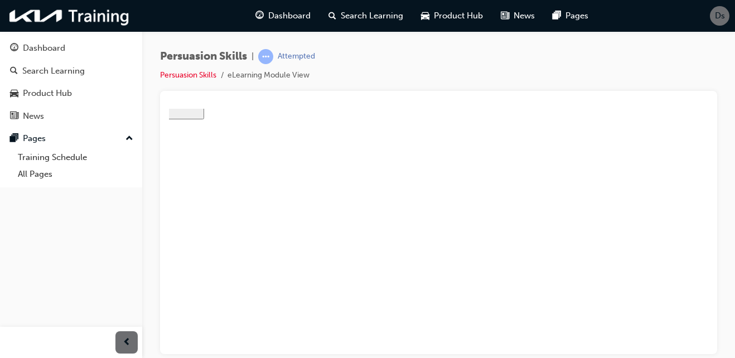
type textarea "WHEN CONVIN"
type textarea "WHEN CONVINV"
type textarea "WHEN CONVINVI"
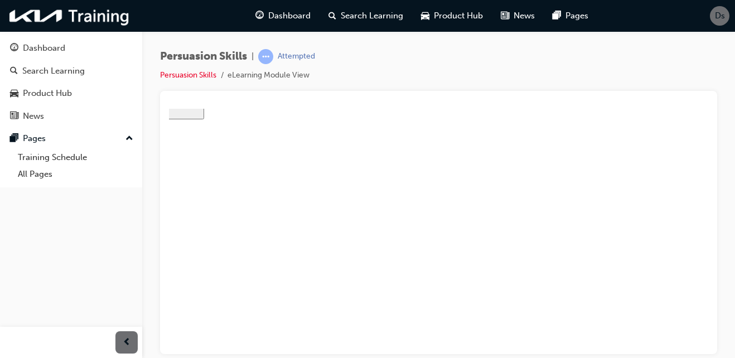
type textarea "WHEN CONVINVI"
type textarea "WHEN CONVINVIN"
type textarea "WHEN CONVINVI"
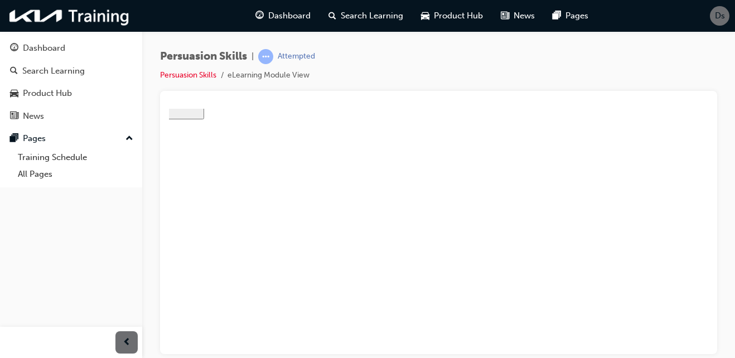
type textarea "WHEN CONVINV"
type textarea "WHEN CONVIN"
type textarea "WHEN CONVINC"
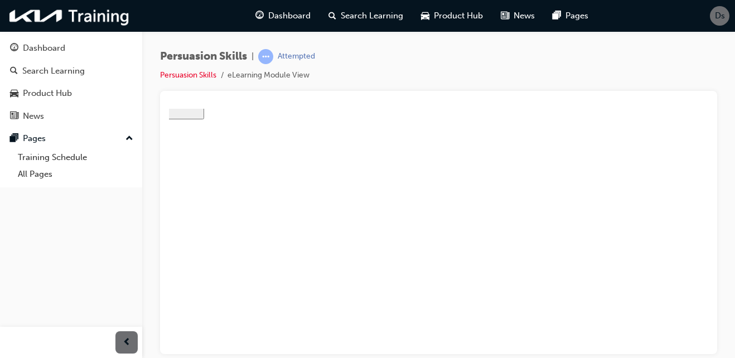
type textarea "WHEN CONVINC"
type textarea "WHEN CONVINCI"
type textarea "WHEN CONVINCIN"
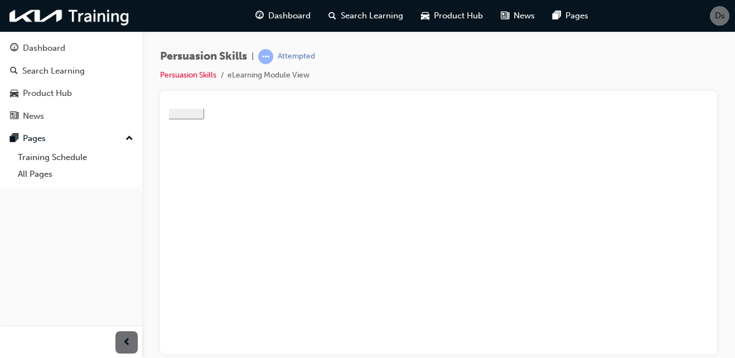
type textarea "WHEN CONVINCING"
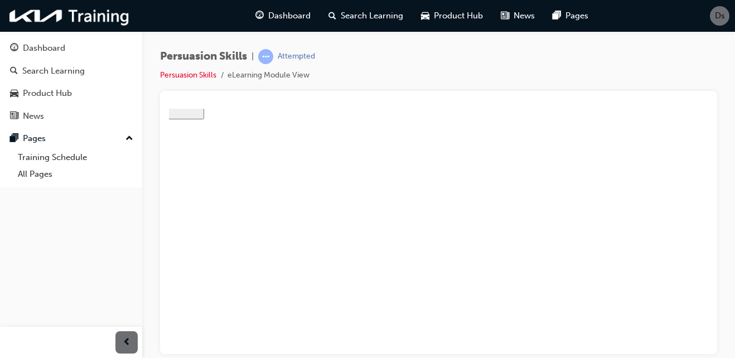
type textarea "WHEN CONVINCING"
type textarea "WHEN CONVINCIN"
type textarea "WHEN CONVINCI"
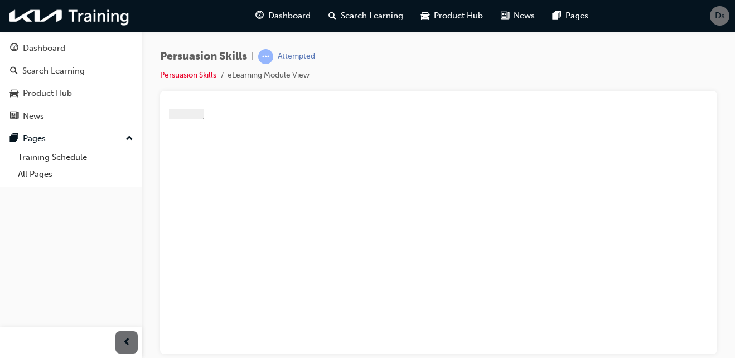
type textarea "WHEN CONVINC"
type textarea "WHEN CONVIN"
type textarea "WHEN CONVI"
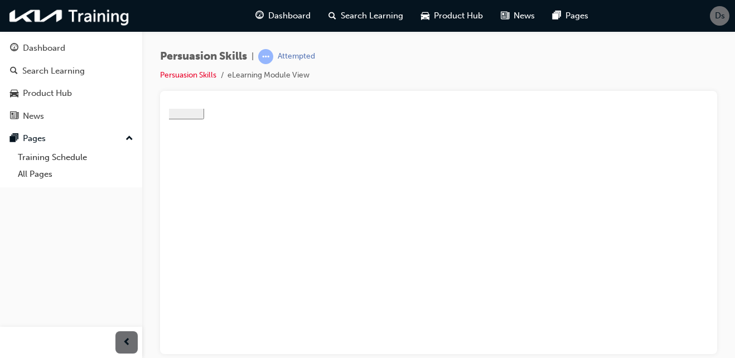
type textarea "WHEN CONVI"
type textarea "WHEN CONV"
type textarea "WHEN CONVI"
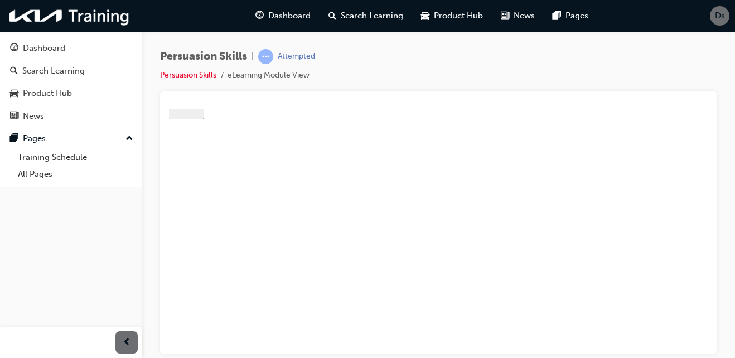
type textarea "WHEN CONVIN"
type textarea "WHEN CONVINC"
type textarea "WHEN CONVINCI"
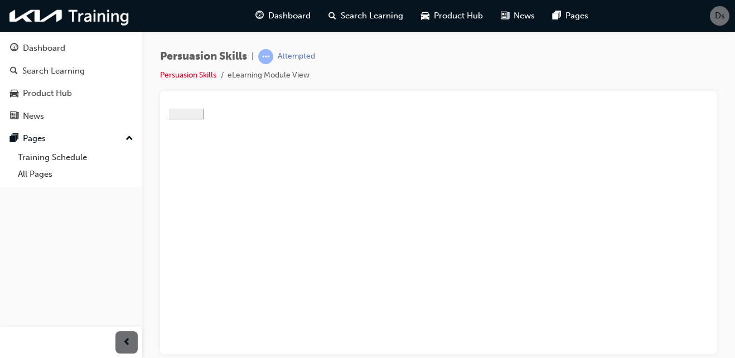
type textarea "WHEN CONVINCI"
type textarea "WHEN CONVINCIN"
type textarea "WHEN CONVINCING"
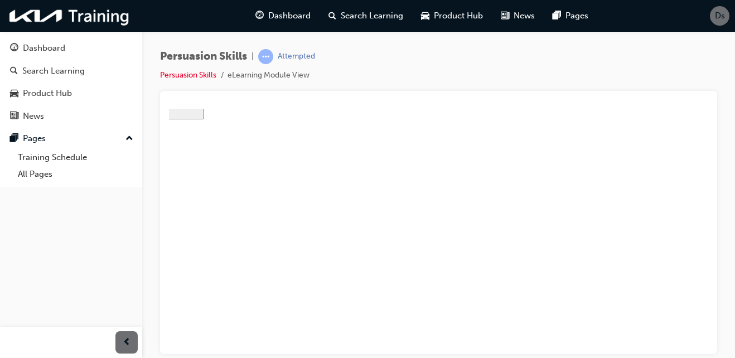
type textarea "WHEN CONVINCING"
type textarea "WHEN CONVINCING A"
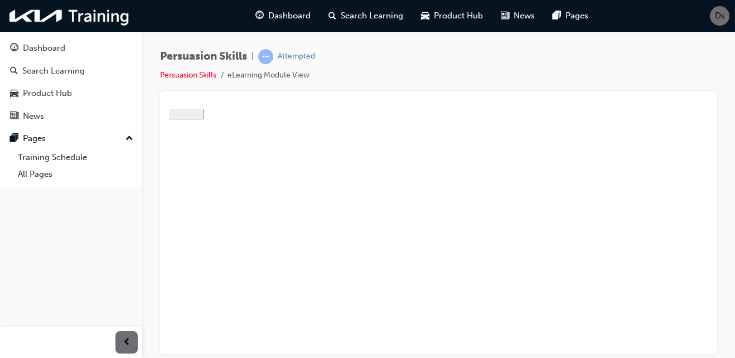
type textarea "WHEN CONVINCING A"
type textarea "WHEN CONVINCING A C"
type textarea "WHEN CONVINCING A CU"
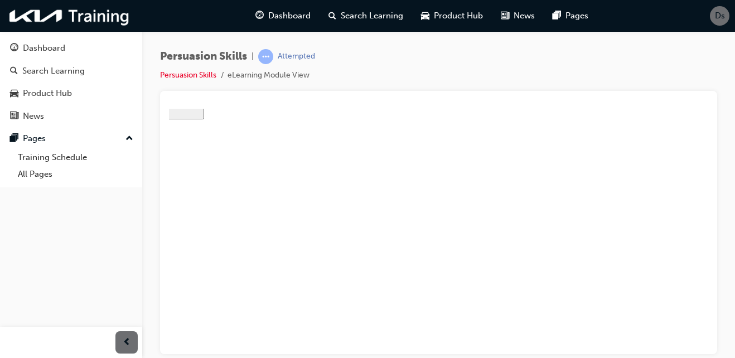
type textarea "WHEN CONVINCING A CUS"
type textarea "WHEN CONVINCING A CUST"
type textarea "WHEN CONVINCING A CUSTO"
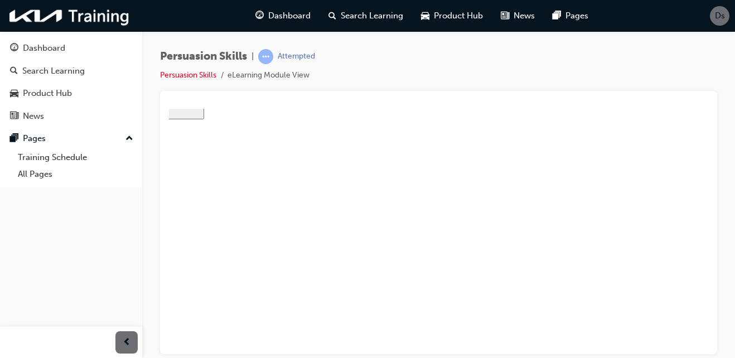
type textarea "WHEN CONVINCING A CUSTO"
type textarea "WHEN CONVINCING A CUSTOM"
type textarea "WHEN CONVINCING A CUSTOMR"
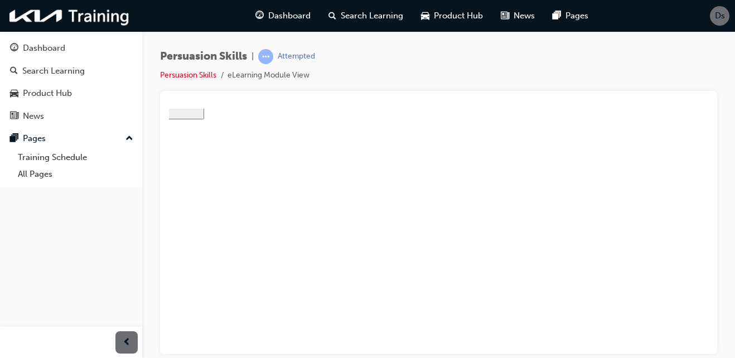
type textarea "WHEN CONVINCING A CUSTOMRT"
type textarea "WHEN CONVINCING A CUSTOMR"
type textarea "WHEN CONVINCING A CUSTOM"
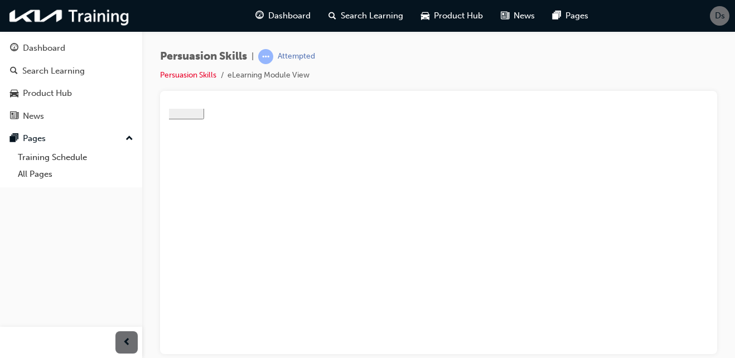
type textarea "WHEN CONVINCING A CUSTOM"
type textarea "WHEN CONVINCING A CUSTOME"
type textarea "WHEN CONVINCING A CUSTOMET"
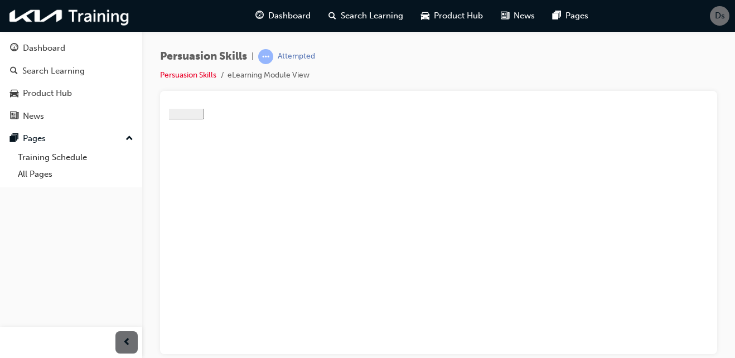
type textarea "WHEN CONVINCING A CUSTOMET"
type textarea "WHEN CONVINCING A CUSTOME"
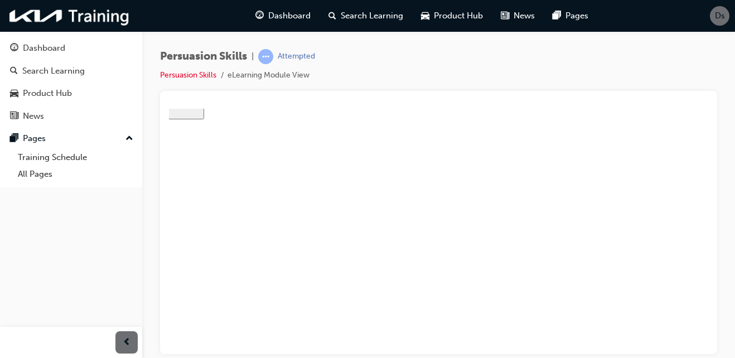
type textarea "WHEN CONVINCING A CUSTOME"
type textarea "WHEN CONVINCING A CUSTOMER"
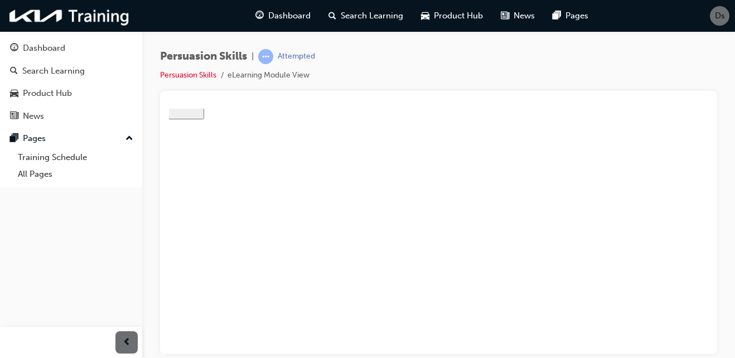
type textarea "WHEN CONVINCING A CUSTOMER T"
type textarea "WHEN CONVINCING A CUSTOMER TO"
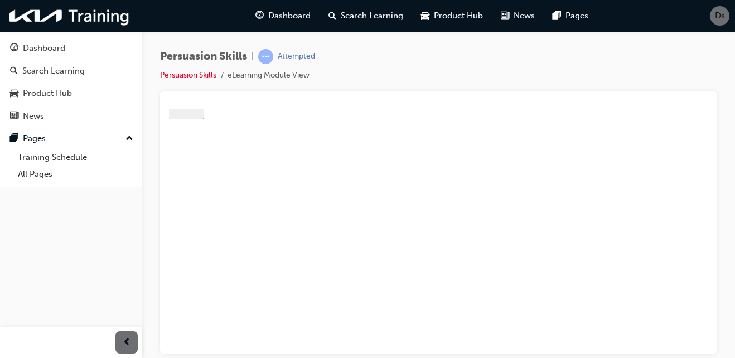
type textarea "WHEN CONVINCING A CUSTOMER TO"
type textarea "WHEN CONVINCING A CUSTOMER TO C"
type textarea "WHEN CONVINCING A CUSTOMER TO CH"
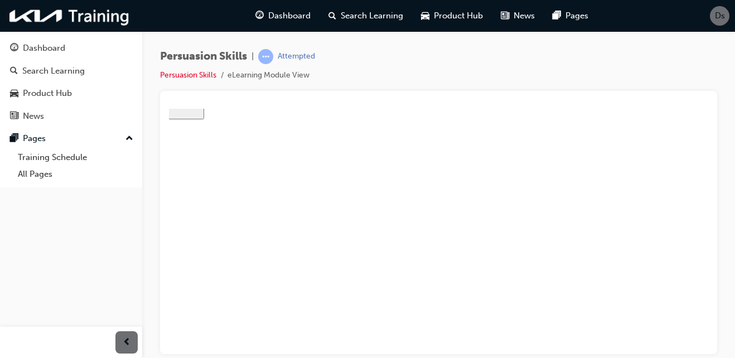
type textarea "WHEN CONVINCING A CUSTOMER TO CHO"
type textarea "WHEN CONVINCING A CUSTOMER TO CHOO"
type textarea "WHEN CONVINCING A CUSTOMER TO CHOOS"
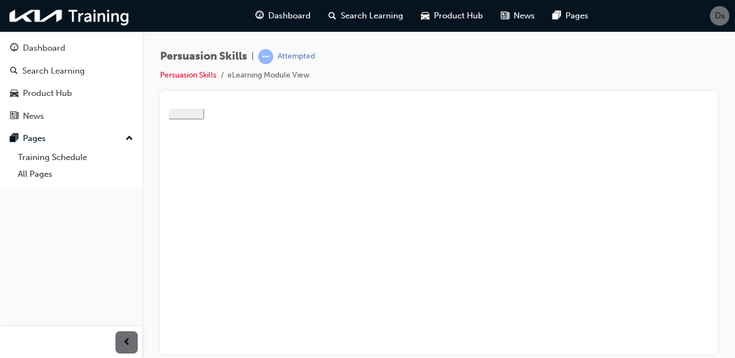
type textarea "WHEN CONVINCING A CUSTOMER TO CHOOS"
type textarea "WHEN CONVINCING A CUSTOMER TO CHOOSE"
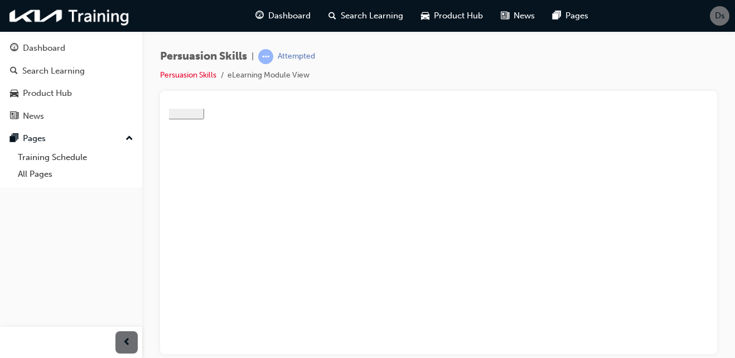
type textarea "WHEN CONVINCING A CUSTOMER TO CHOOSE A"
type textarea "WHEN CONVINCING A CUSTOMER TO CHOOSE A ["
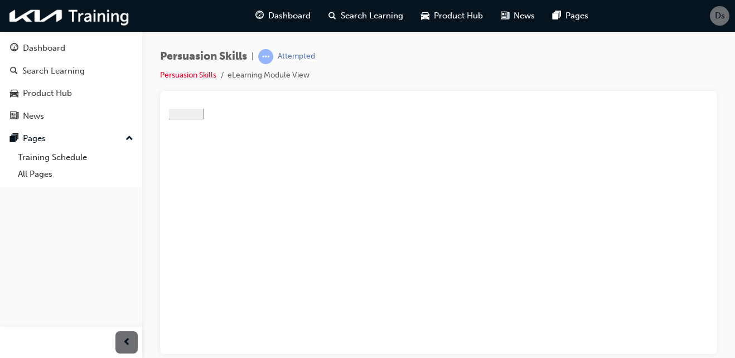
type textarea "WHEN CONVINCING A CUSTOMER TO CHOOSE A ["
type textarea "WHEN CONVINCING A CUSTOMER TO CHOOSE A [R"
type textarea "WHEN CONVINCING A CUSTOMER TO CHOOSE A ["
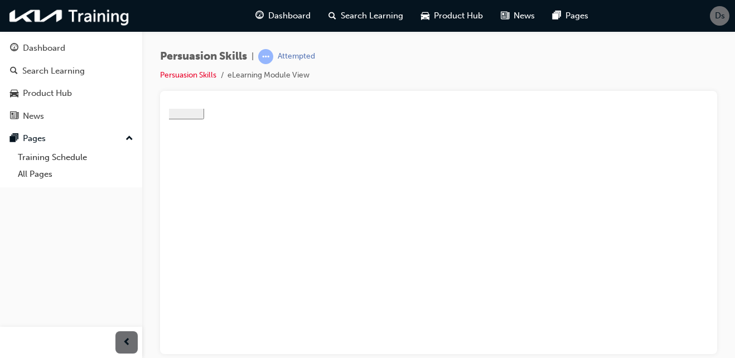
type textarea "WHEN CONVINCING A CUSTOMER TO CHOOSE A [P"
type textarea "WHEN CONVINCING A CUSTOMER TO CHOOSE A [PR"
type textarea "WHEN CONVINCING A CUSTOMER TO CHOOSE A [P"
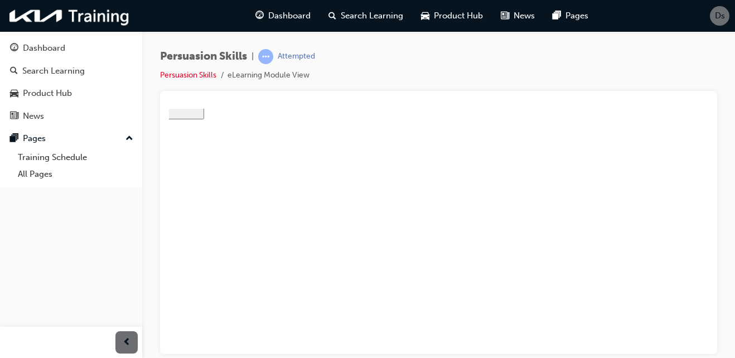
type textarea "WHEN CONVINCING A CUSTOMER TO CHOOSE A [P"
type textarea "WHEN CONVINCING A CUSTOMER TO CHOOSE A ["
type textarea "WHEN CONVINCING A CUSTOMER TO CHOOSE A"
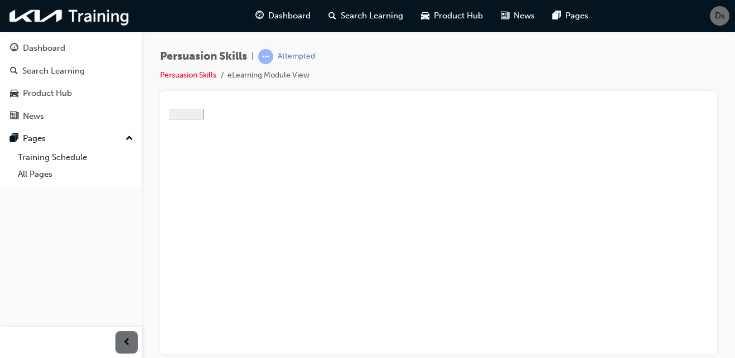
type textarea "WHEN CONVINCING A CUSTOMER TO CHOOSE A P"
type textarea "WHEN CONVINCING A CUSTOMER TO CHOOSE A PR"
type textarea "WHEN CONVINCING A CUSTOMER TO CHOOSE A PRI"
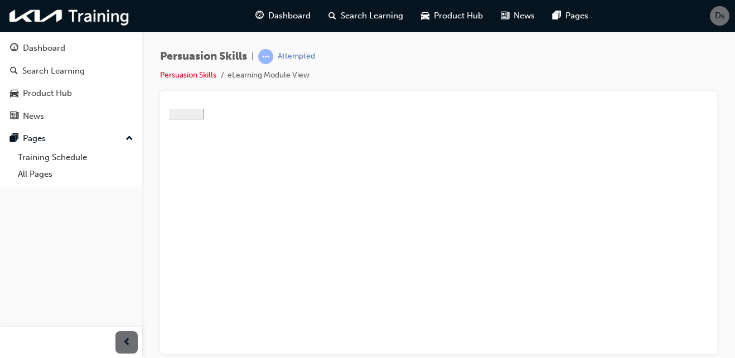
type textarea "WHEN CONVINCING A CUSTOMER TO CHOOSE A PRI"
type textarea "WHEN CONVINCING A CUSTOMER TO CHOOSE A PR"
type textarea "WHEN CONVINCING A CUSTOMER TO CHOOSE A PRO"
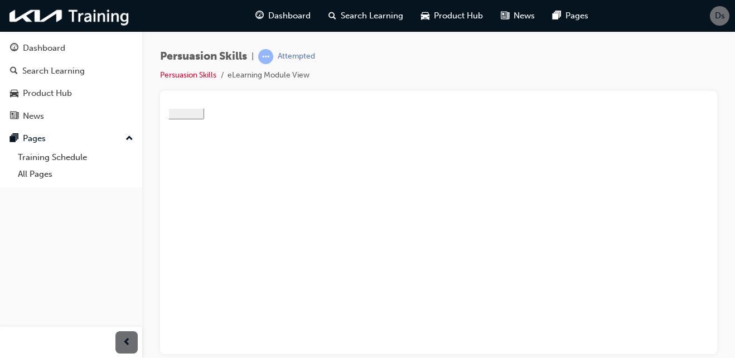
type textarea "WHEN CONVINCING A CUSTOMER TO CHOOSE A PROD"
type textarea "WHEN CONVINCING A CUSTOMER TO CHOOSE A PRODI"
type textarea "WHEN CONVINCING A CUSTOMER TO CHOOSE A PRODIV"
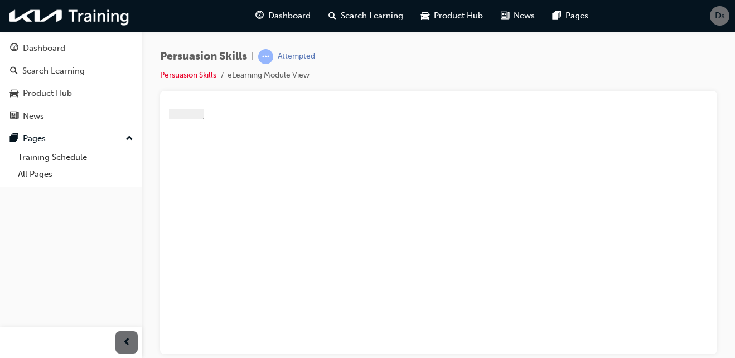
type textarea "WHEN CONVINCING A CUSTOMER TO CHOOSE A PRODIV"
type textarea "WHEN CONVINCING A CUSTOMER TO CHOOSE A PRODI"
type textarea "WHEN CONVINCING A CUSTOMER TO CHOOSE A PROD"
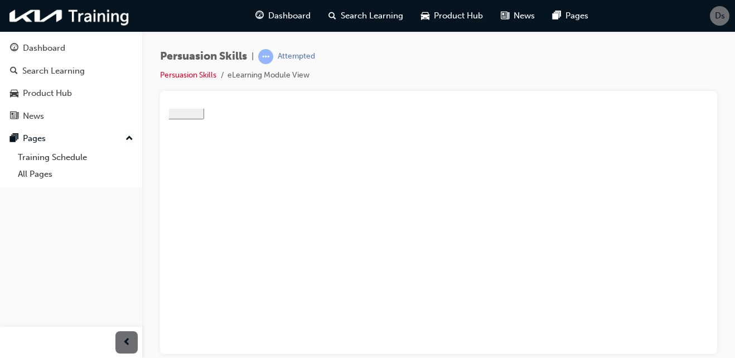
type textarea "WHEN CONVINCING A CUSTOMER TO CHOOSE A PRODY"
type textarea "WHEN CONVINCING A CUSTOMER TO CHOOSE A PROD"
type textarea "WHEN CONVINCING A CUSTOMER TO CHOOSE A PRODU"
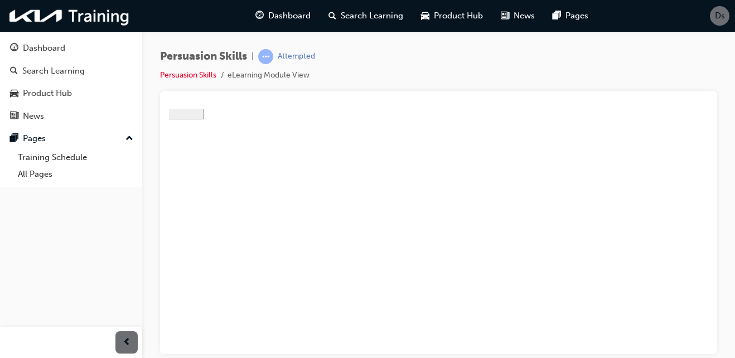
type textarea "WHEN CONVINCING A CUSTOMER TO CHOOSE A PRODU"
type textarea "WHEN CONVINCING A CUSTOMER TO CHOOSE A PRODUC"
type textarea "WHEN CONVINCING A CUSTOMER TO CHOOSE A PRODUCT"
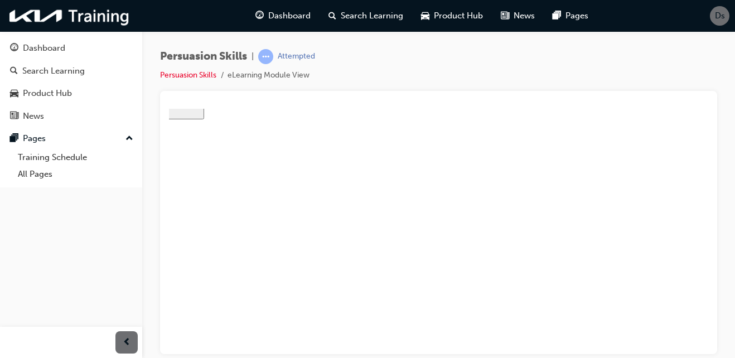
type textarea "WHEN CONVINCING A CUSTOMER TO CHOOSE A PRODUCT"
click at [661, 332] on div "NEXT" at bounding box center [676, 336] width 31 height 8
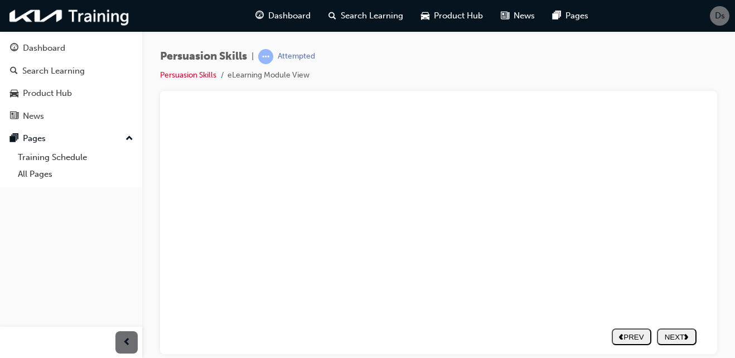
click at [674, 332] on div "NEXT" at bounding box center [676, 336] width 31 height 8
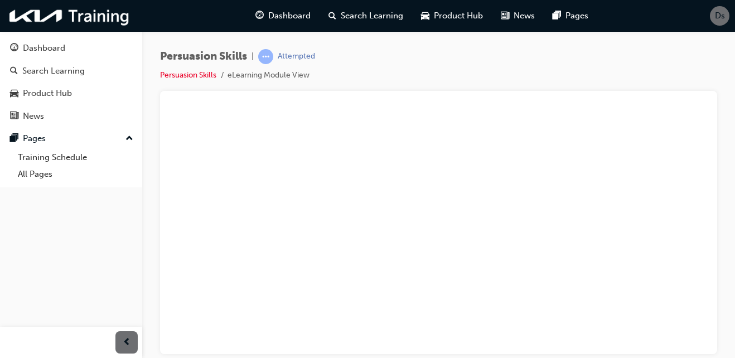
click at [671, 334] on div "NEXT" at bounding box center [676, 336] width 31 height 8
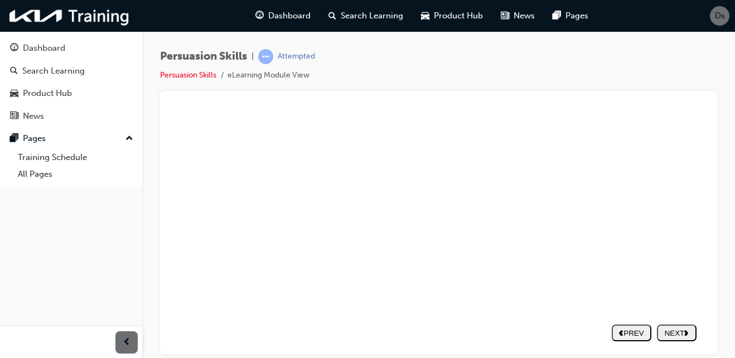
click at [664, 332] on div "NEXT" at bounding box center [676, 336] width 31 height 8
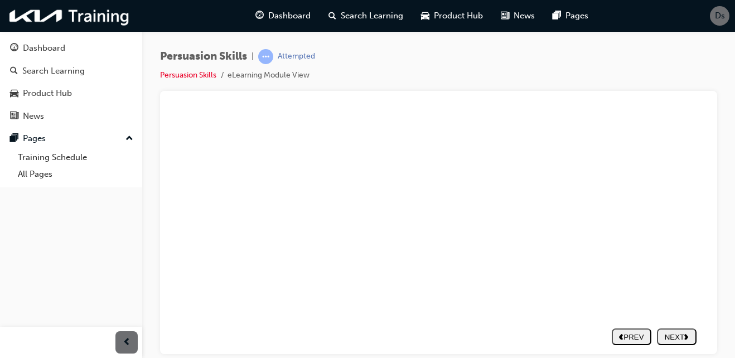
click at [673, 332] on div "NEXT" at bounding box center [676, 336] width 31 height 8
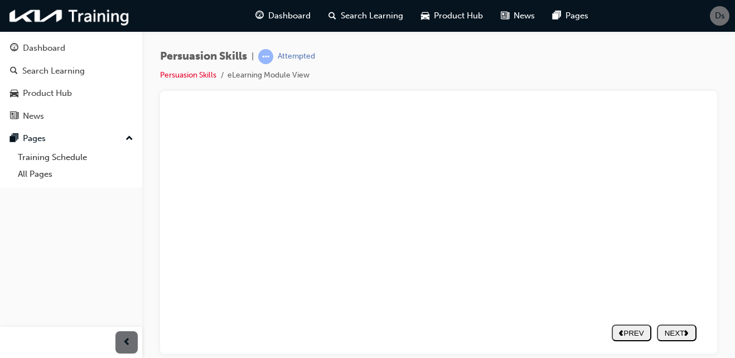
click at [671, 335] on div "NEXT" at bounding box center [676, 336] width 31 height 8
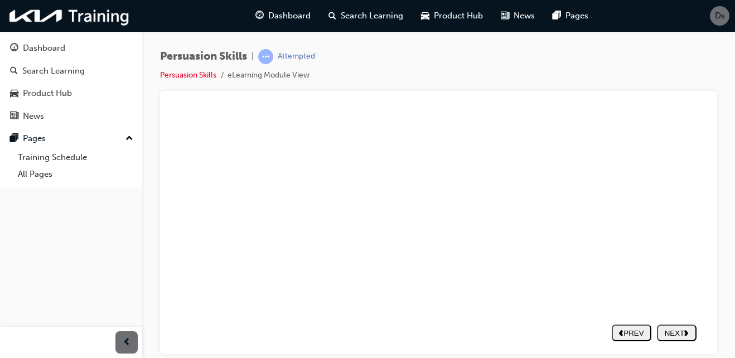
click at [663, 332] on div "NEXT" at bounding box center [676, 336] width 31 height 8
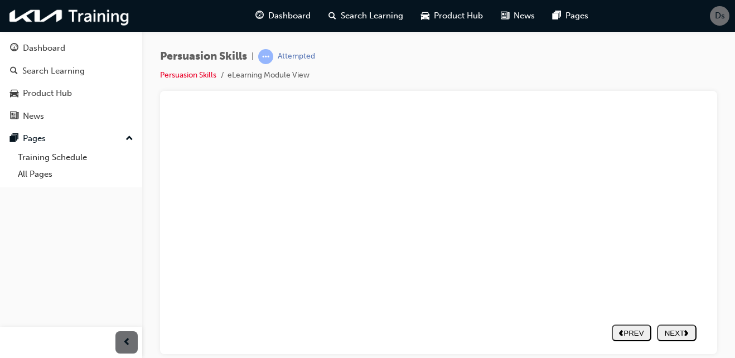
click at [657, 328] on button "NEXT" at bounding box center [677, 336] width 40 height 17
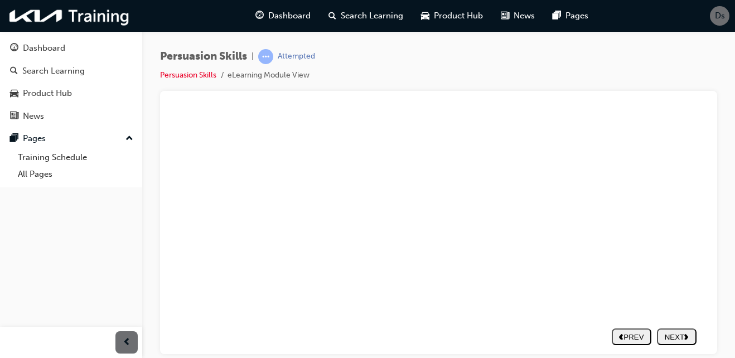
click at [673, 328] on button "NEXT" at bounding box center [677, 336] width 40 height 17
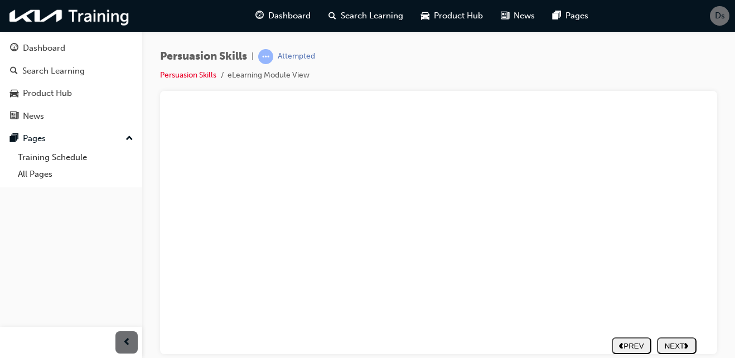
scroll to position [140, 38]
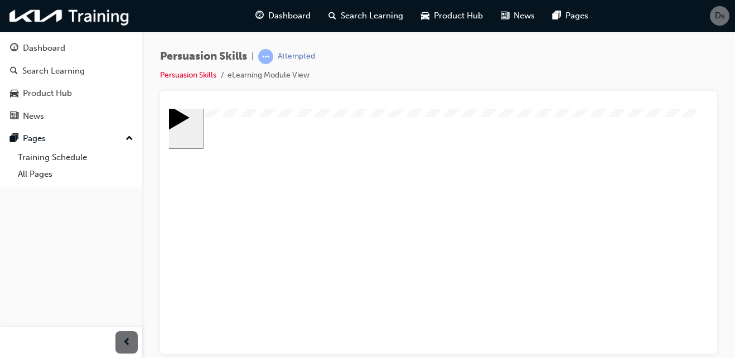
scroll to position [20, 38]
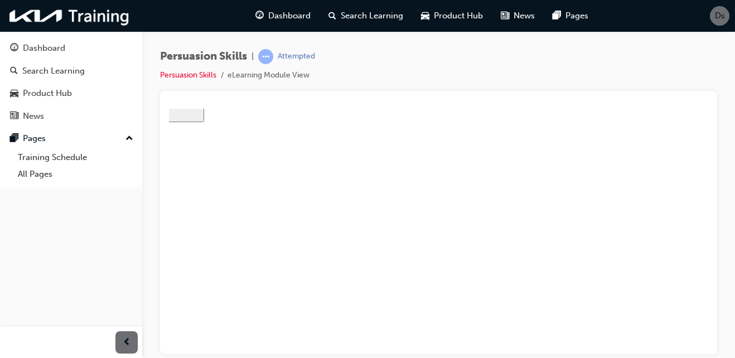
scroll to position [46, 38]
click at [664, 332] on div "NEXT" at bounding box center [676, 336] width 31 height 8
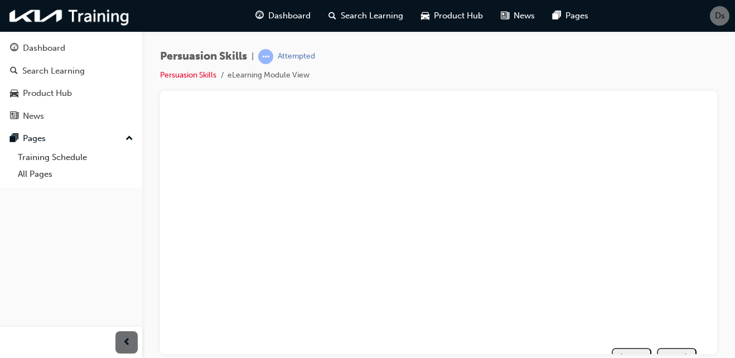
scroll to position [156, 38]
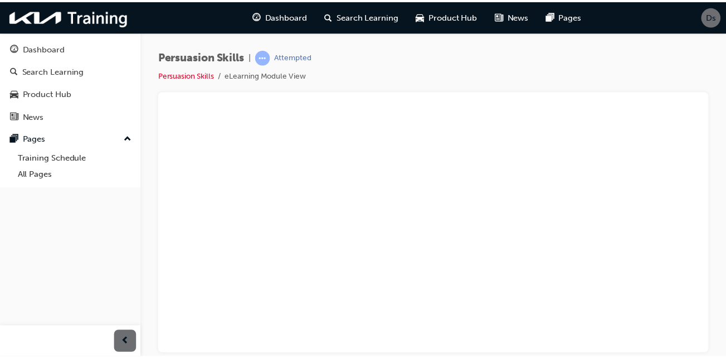
scroll to position [156, 38]
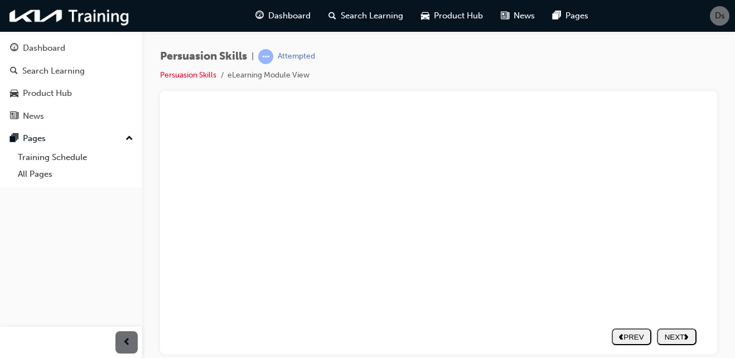
click at [665, 332] on div "NEXT" at bounding box center [676, 336] width 31 height 8
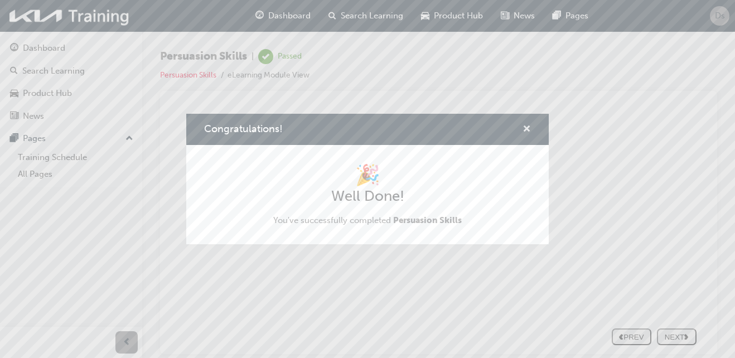
click at [530, 128] on span "cross-icon" at bounding box center [526, 130] width 8 height 10
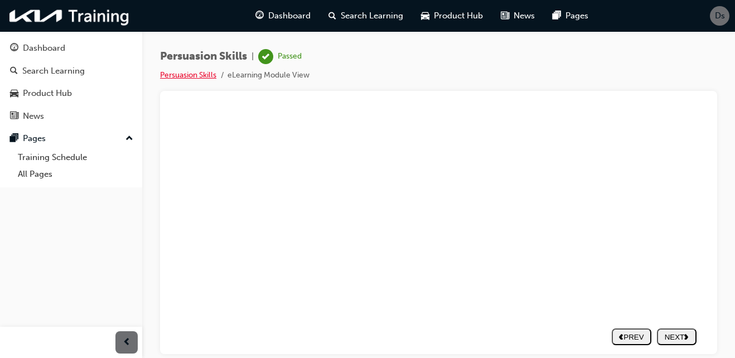
click at [211, 71] on link "Persuasion Skills" at bounding box center [188, 74] width 56 height 9
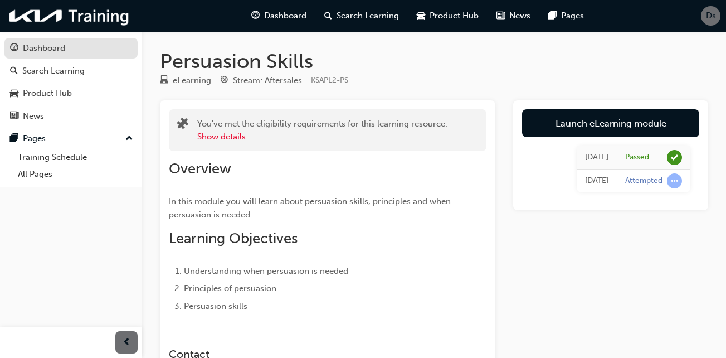
click at [66, 43] on div "Dashboard" at bounding box center [71, 48] width 122 height 14
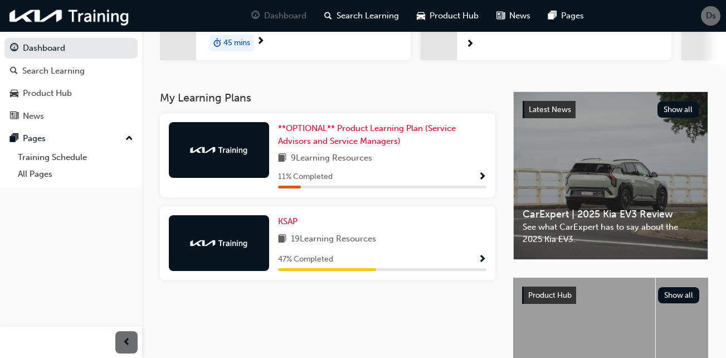
scroll to position [181, 0]
click at [285, 218] on span "KSAP" at bounding box center [288, 221] width 20 height 10
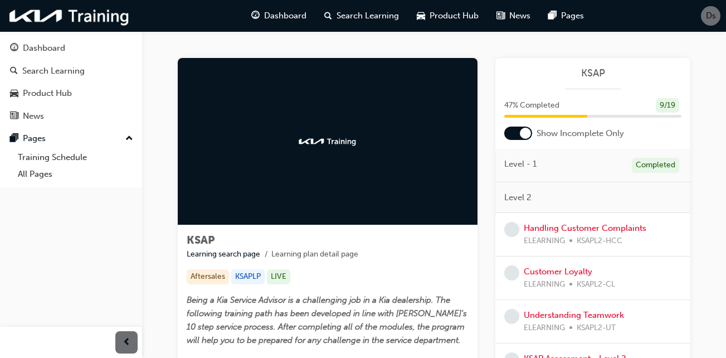
click at [539, 221] on div "Handling Customer Complaints ELEARNING KSAPL2-HCC" at bounding box center [593, 234] width 195 height 43
click at [543, 226] on link "Handling Customer Complaints" at bounding box center [585, 228] width 123 height 10
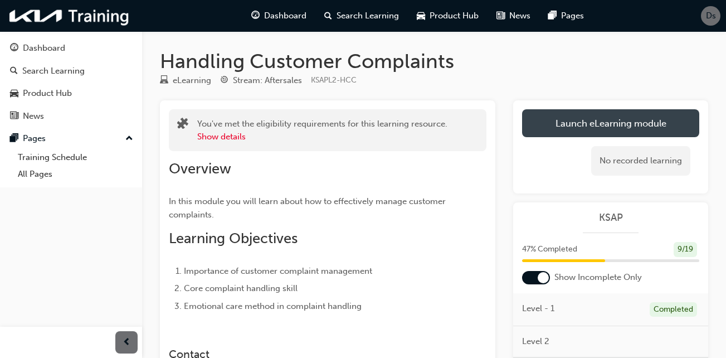
click at [642, 127] on link "Launch eLearning module" at bounding box center [610, 123] width 177 height 28
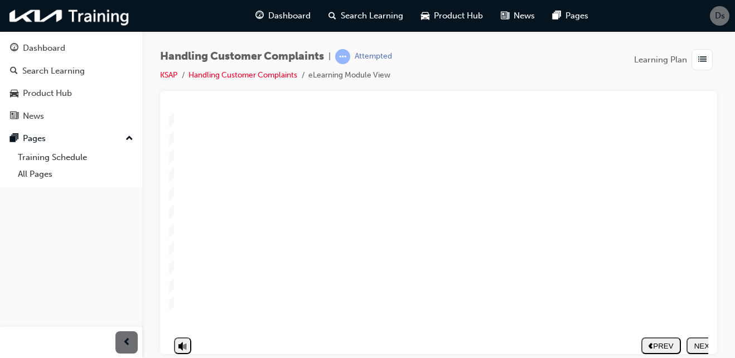
scroll to position [156, 0]
click at [696, 328] on nav "PREV NEXT SUBMIT" at bounding box center [683, 336] width 85 height 26
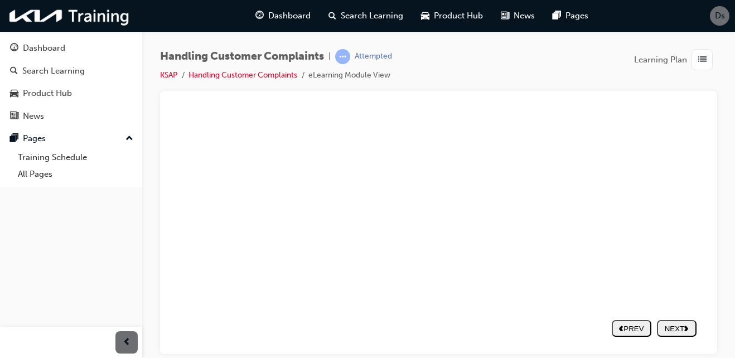
click at [664, 335] on button "NEXT" at bounding box center [677, 327] width 40 height 17
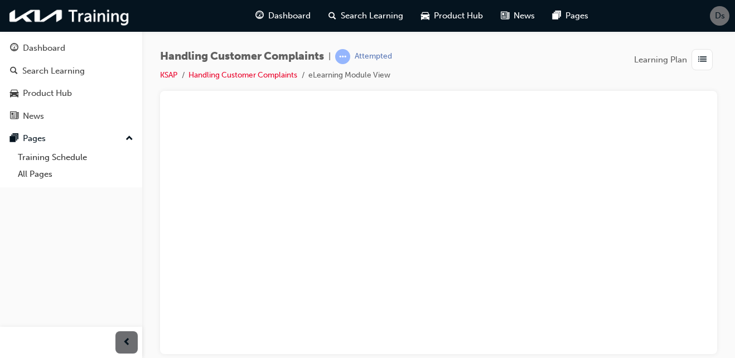
scroll to position [119, 38]
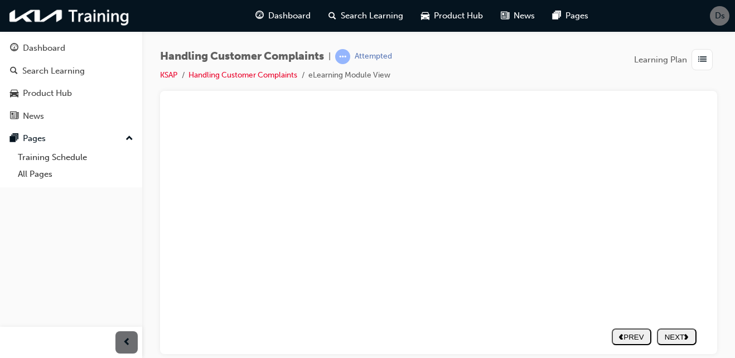
click at [671, 339] on nav "PREV NEXT SUBMIT" at bounding box center [653, 336] width 85 height 26
click at [669, 335] on button "NEXT" at bounding box center [677, 336] width 40 height 17
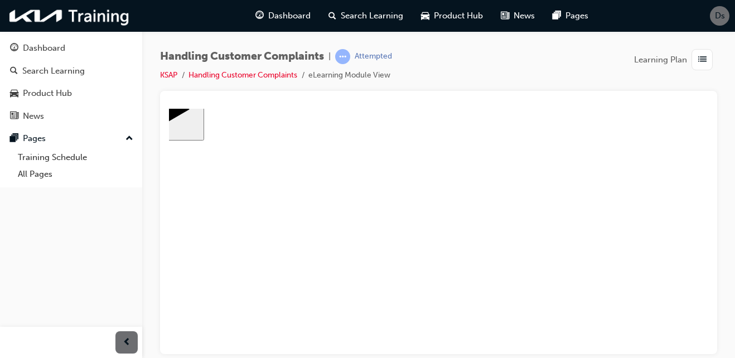
click at [673, 332] on div "NEXT" at bounding box center [676, 336] width 31 height 8
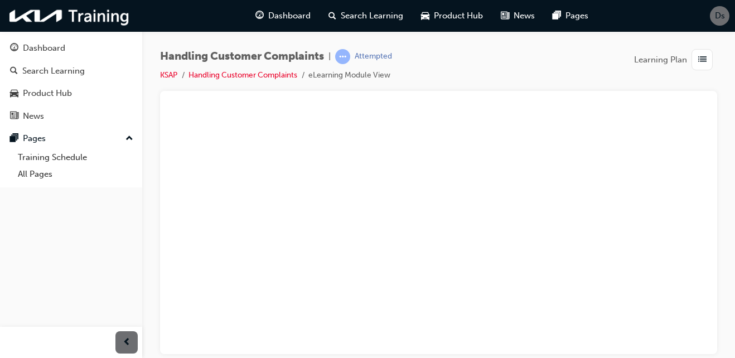
click at [682, 332] on div "NEXT" at bounding box center [679, 336] width 31 height 8
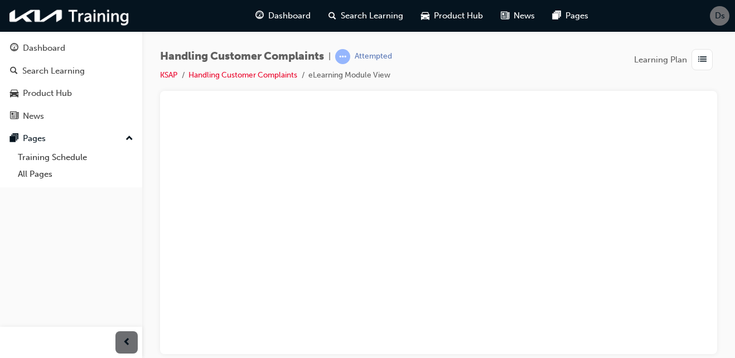
scroll to position [74, 26]
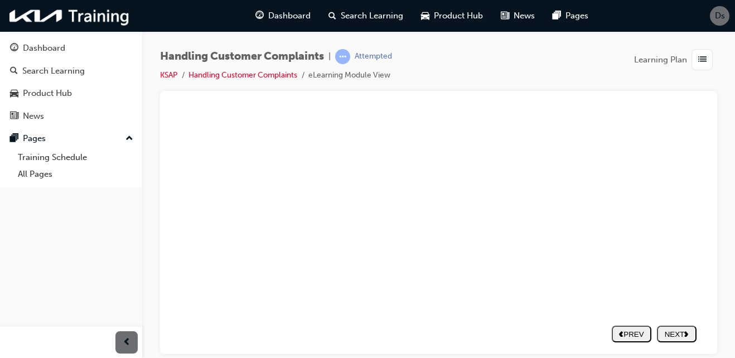
click at [672, 332] on div "NEXT" at bounding box center [676, 336] width 31 height 8
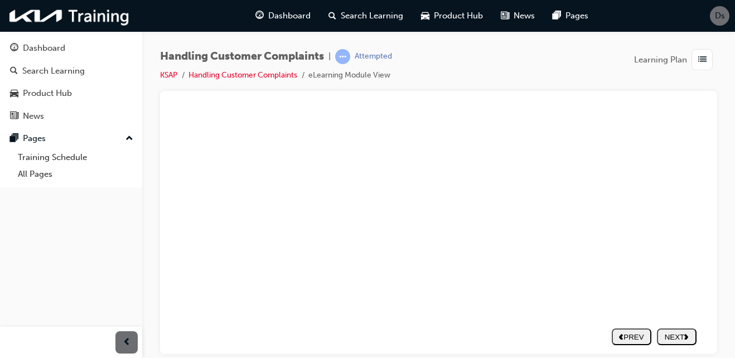
scroll to position [151, 36]
type textarea "L"
type textarea "LO"
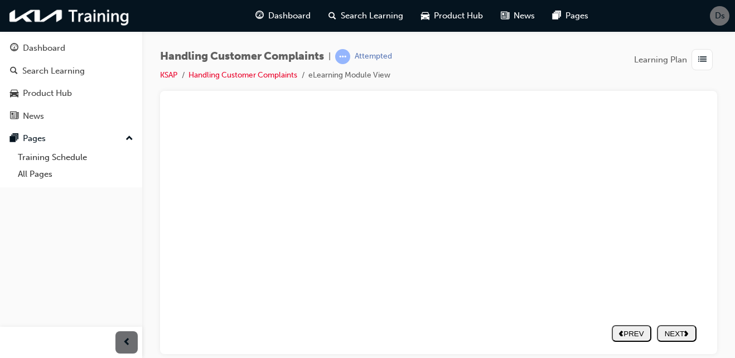
type textarea "LO"
type textarea "LOS"
type textarea "LOSI"
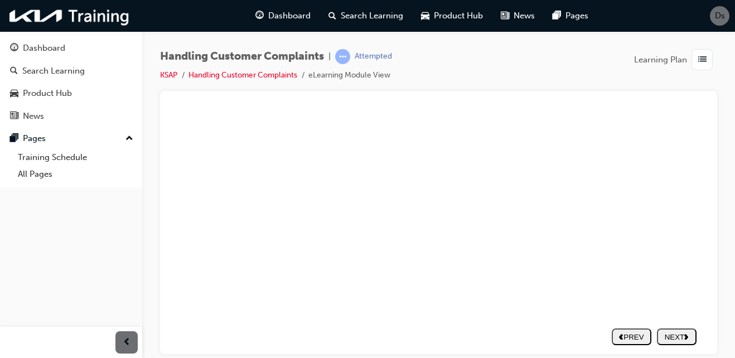
drag, startPoint x: 489, startPoint y: 184, endPoint x: 277, endPoint y: 294, distance: 238.3
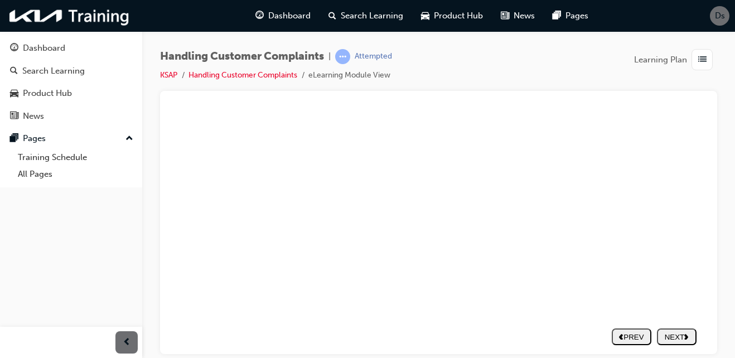
click at [672, 333] on div "NEXT" at bounding box center [676, 336] width 31 height 8
click at [672, 338] on button "NEXT" at bounding box center [677, 336] width 40 height 17
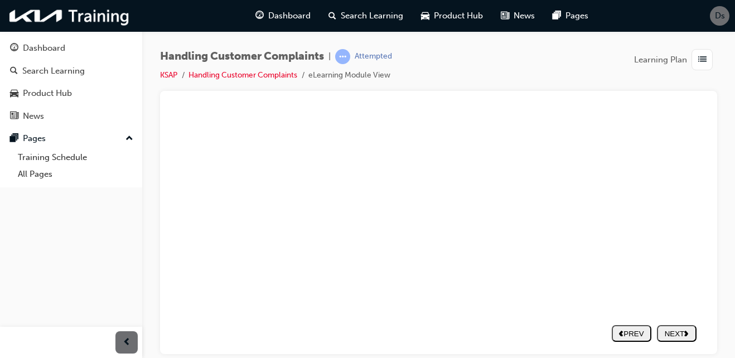
click at [666, 329] on div "NEXT" at bounding box center [676, 333] width 31 height 8
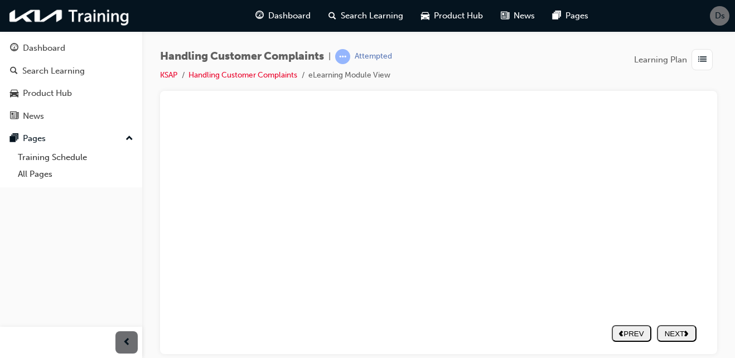
click at [669, 332] on div "NEXT" at bounding box center [676, 336] width 31 height 8
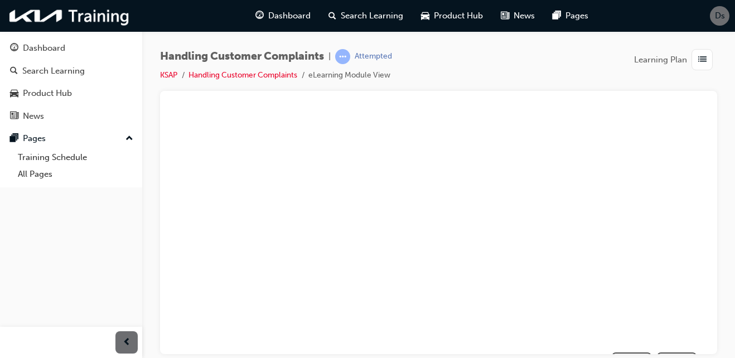
click at [667, 332] on div "NEXT" at bounding box center [676, 336] width 31 height 8
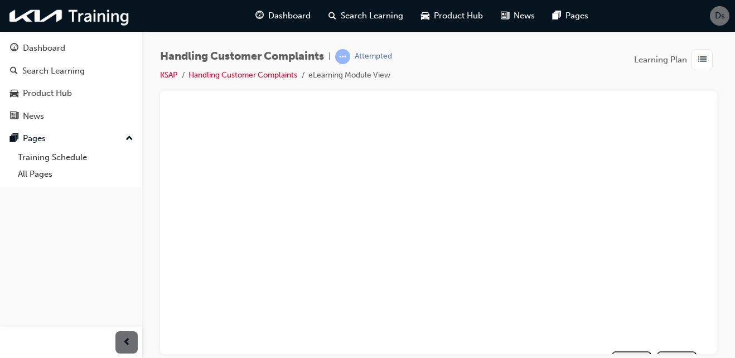
scroll to position [124, 36]
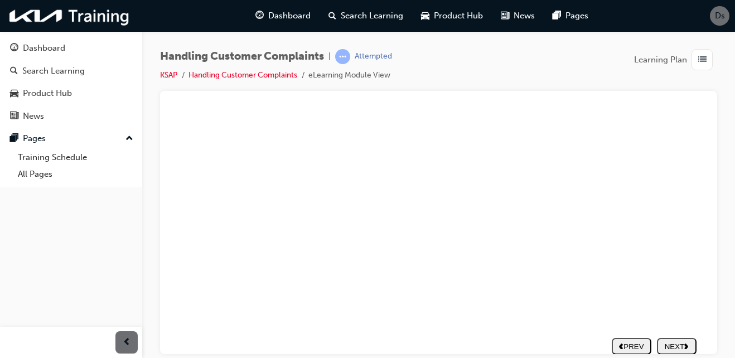
click at [665, 342] on div "NEXT" at bounding box center [676, 337] width 31 height 8
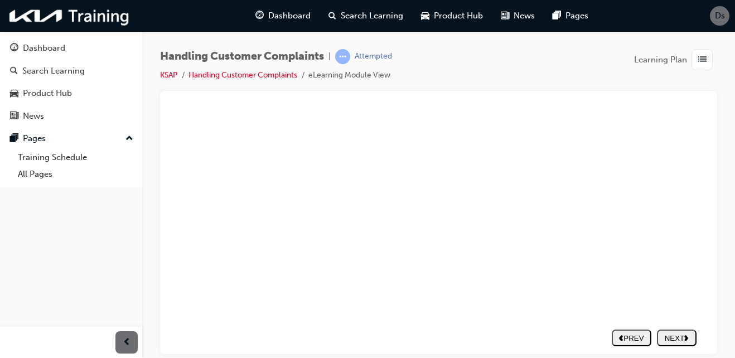
click at [684, 339] on use "next" at bounding box center [686, 338] width 4 height 6
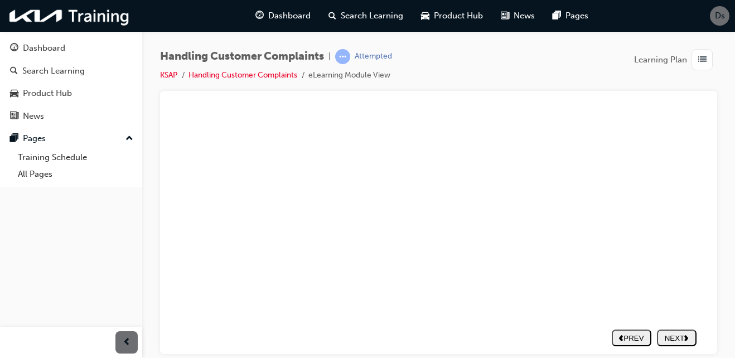
click at [672, 336] on div "NEXT" at bounding box center [676, 337] width 31 height 8
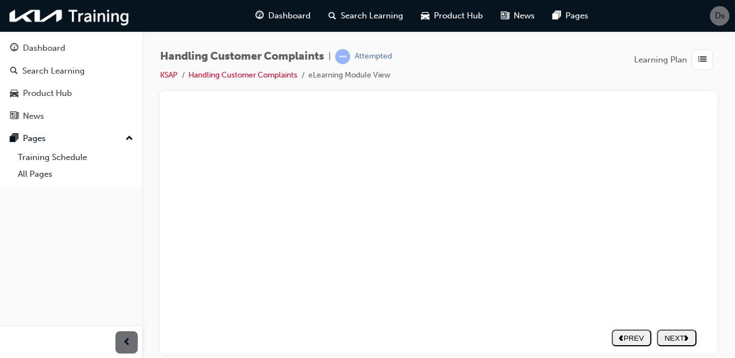
click at [678, 332] on button "NEXT" at bounding box center [677, 337] width 40 height 17
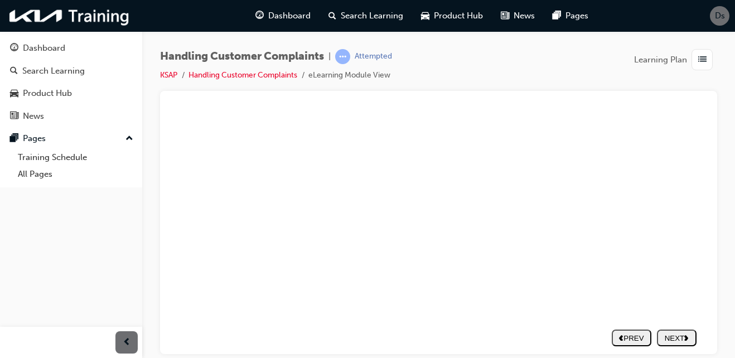
click at [664, 328] on nav "PREV NEXT SUBMIT" at bounding box center [653, 337] width 85 height 26
drag, startPoint x: 664, startPoint y: 328, endPoint x: 665, endPoint y: 336, distance: 8.4
click at [665, 336] on nav "PREV NEXT SUBMIT" at bounding box center [653, 337] width 85 height 26
click at [665, 336] on div "NEXT" at bounding box center [676, 337] width 31 height 8
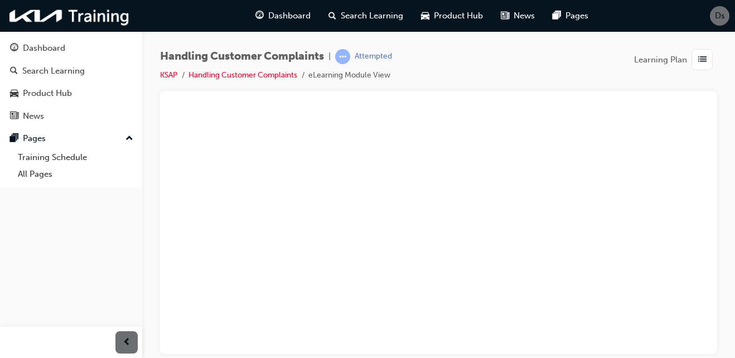
drag, startPoint x: 394, startPoint y: 229, endPoint x: 171, endPoint y: 247, distance: 223.8
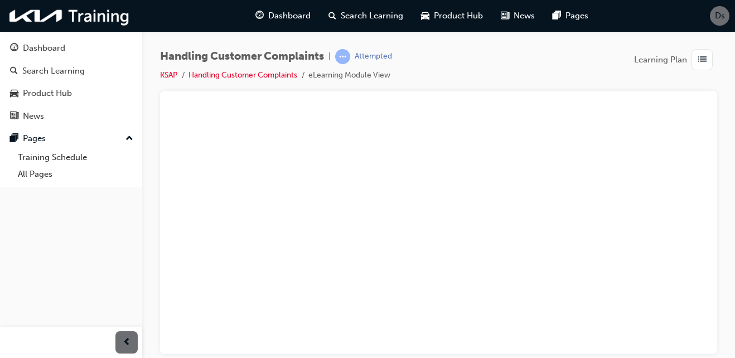
click at [671, 332] on div "NEXT" at bounding box center [676, 336] width 31 height 8
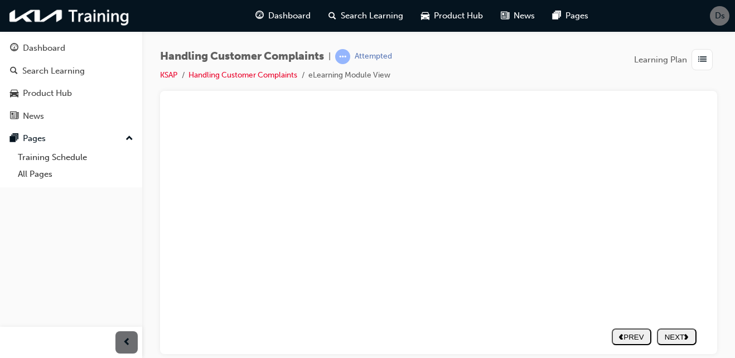
click at [669, 328] on button "NEXT" at bounding box center [677, 336] width 40 height 17
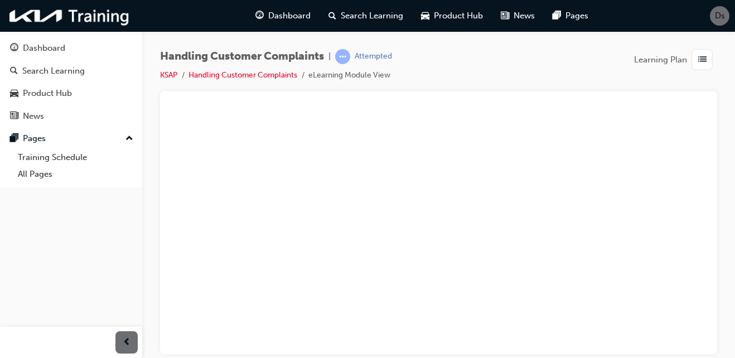
scroll to position [98, 38]
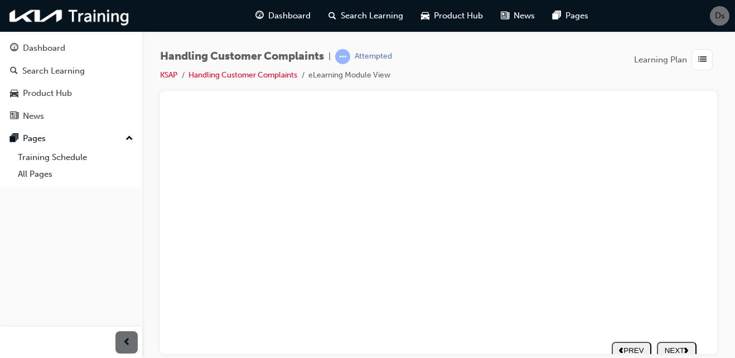
scroll to position [156, 38]
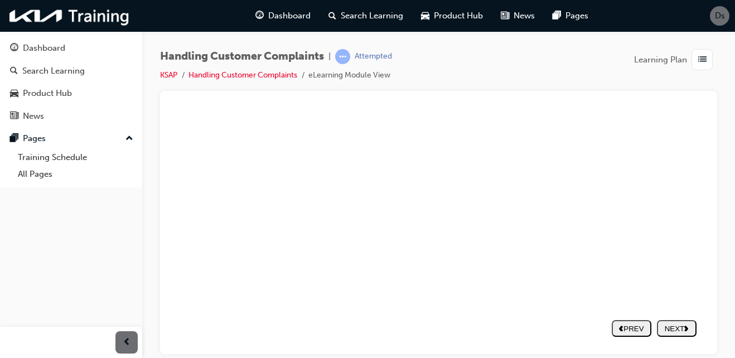
click at [674, 327] on div "NEXT" at bounding box center [676, 328] width 31 height 8
click at [684, 327] on use "next" at bounding box center [686, 329] width 4 height 6
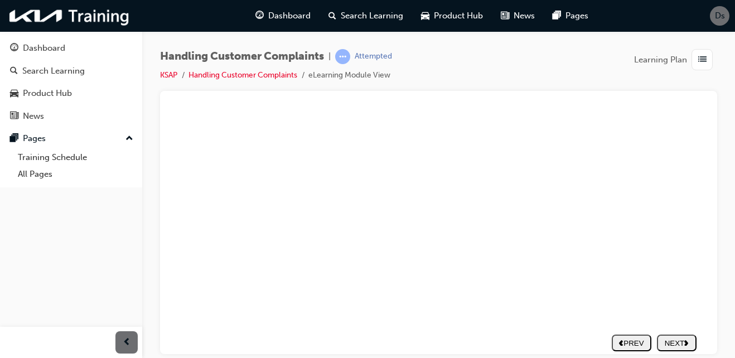
click at [673, 339] on div "NEXT" at bounding box center [676, 342] width 31 height 8
click at [671, 332] on div "NEXT" at bounding box center [676, 336] width 31 height 8
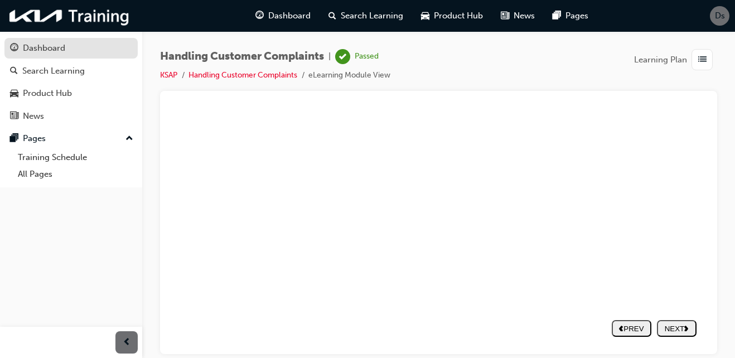
click at [49, 51] on div "Dashboard" at bounding box center [44, 48] width 42 height 13
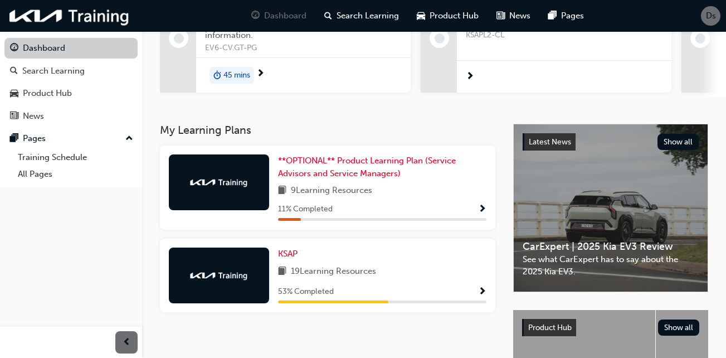
scroll to position [151, 0]
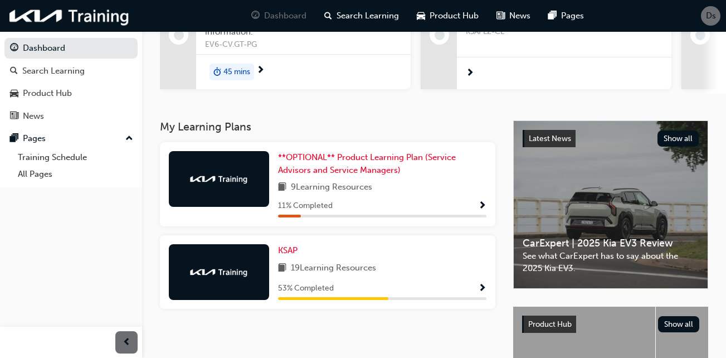
click at [300, 263] on span "19 Learning Resources" at bounding box center [333, 268] width 85 height 14
click at [289, 251] on link "KSAP" at bounding box center [290, 250] width 24 height 13
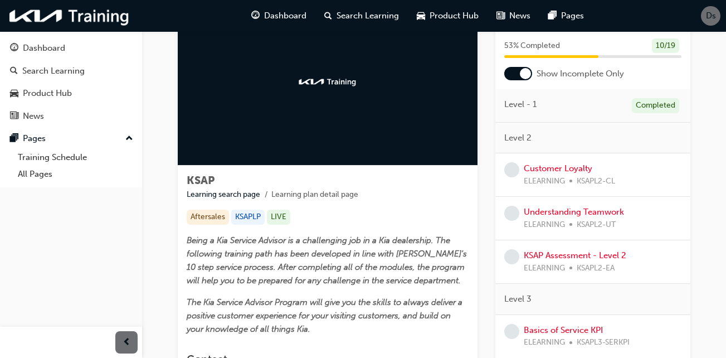
scroll to position [71, 0]
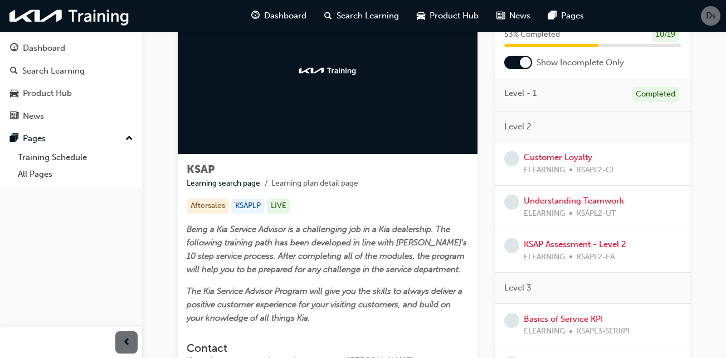
click at [605, 151] on div "Customer Loyalty ELEARNING KSAPL2-CL" at bounding box center [569, 163] width 91 height 25
click at [589, 160] on link "Customer Loyalty" at bounding box center [558, 157] width 69 height 10
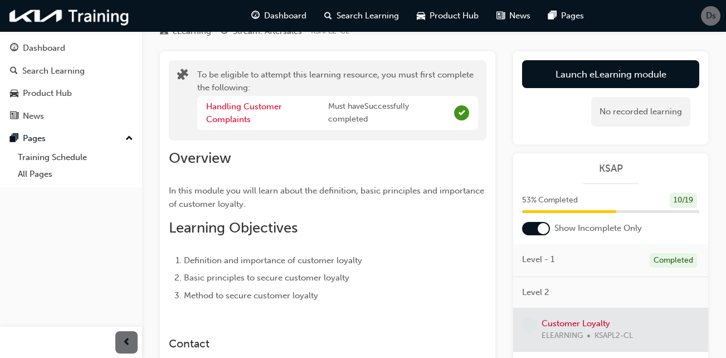
scroll to position [48, 0]
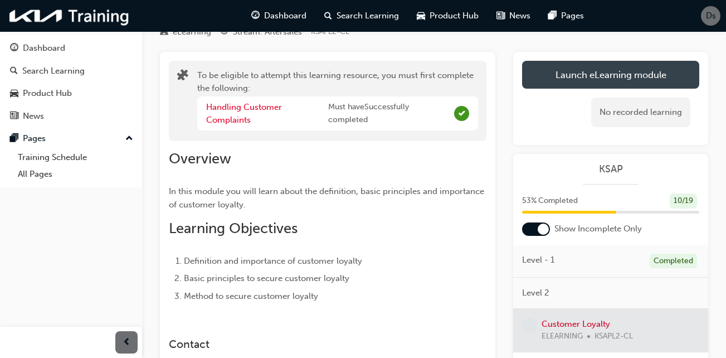
click at [625, 71] on button "Launch eLearning module" at bounding box center [610, 75] width 177 height 28
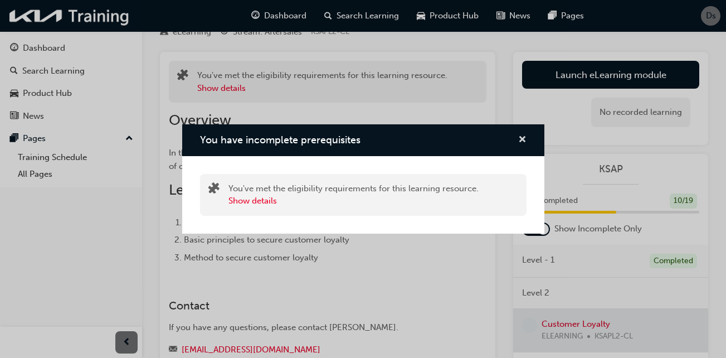
click at [525, 143] on span "cross-icon" at bounding box center [522, 140] width 8 height 10
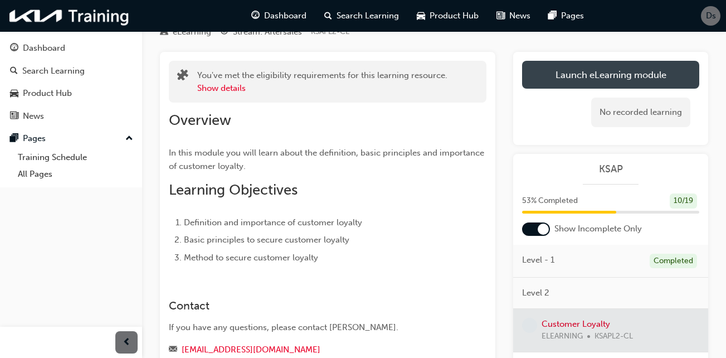
click at [623, 77] on button "Launch eLearning module" at bounding box center [610, 75] width 177 height 28
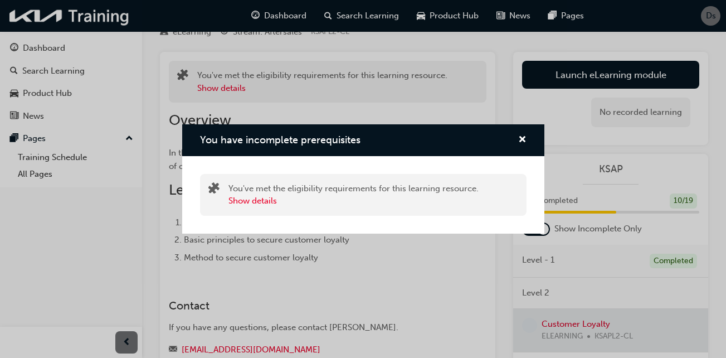
click at [691, 82] on div "You have incomplete prerequisites You've met the eligibility requirements for t…" at bounding box center [363, 179] width 726 height 358
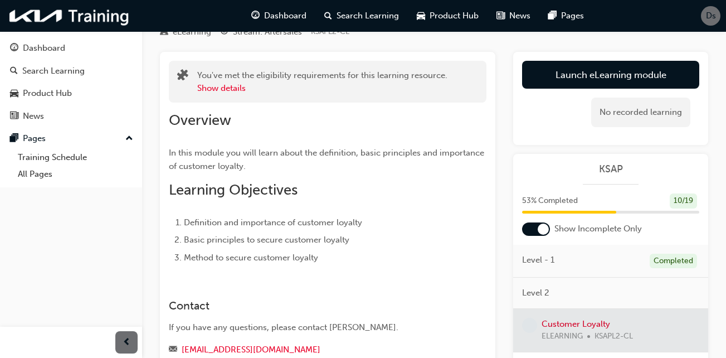
click at [234, 201] on div "Overview In this module you will learn about the definition, basic principles a…" at bounding box center [328, 187] width 318 height 153
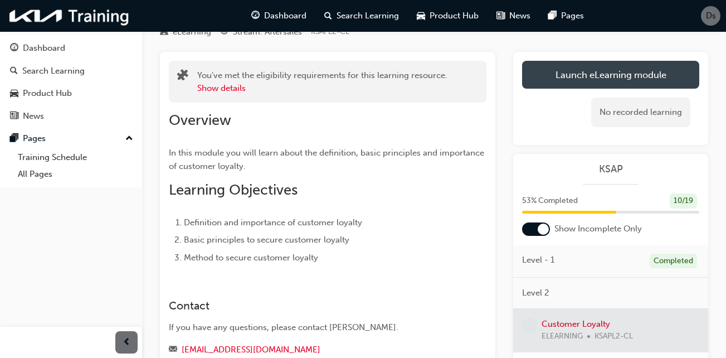
click at [601, 68] on button "Launch eLearning module" at bounding box center [610, 75] width 177 height 28
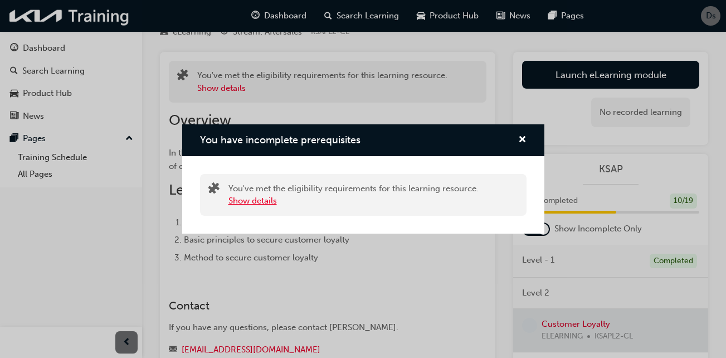
click at [245, 200] on button "Show details" at bounding box center [253, 201] width 48 height 13
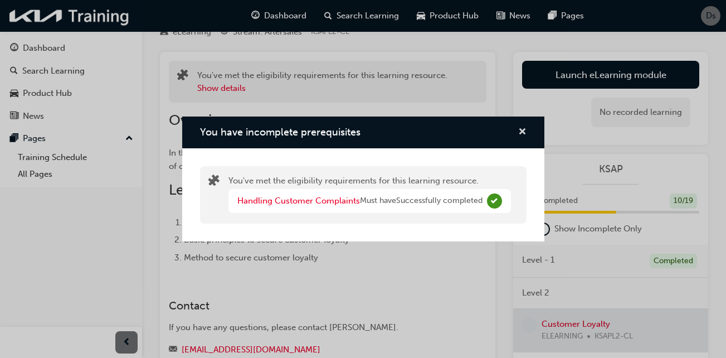
click at [521, 135] on span "cross-icon" at bounding box center [522, 133] width 8 height 10
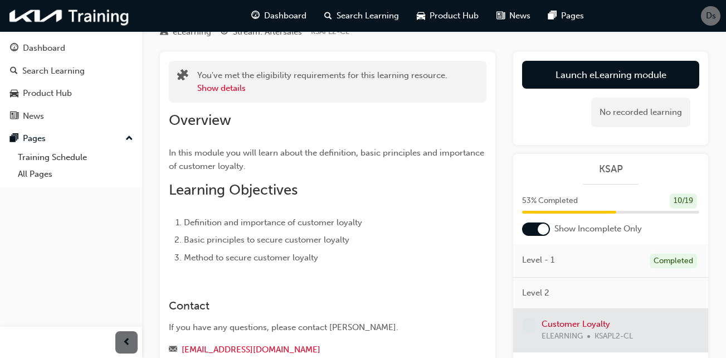
scroll to position [0, 0]
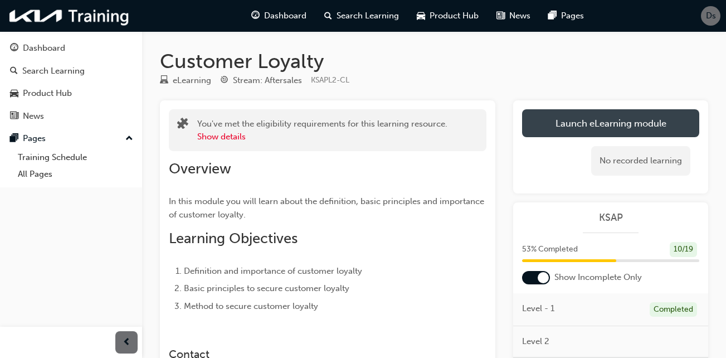
click at [654, 126] on button "Launch eLearning module" at bounding box center [610, 123] width 177 height 28
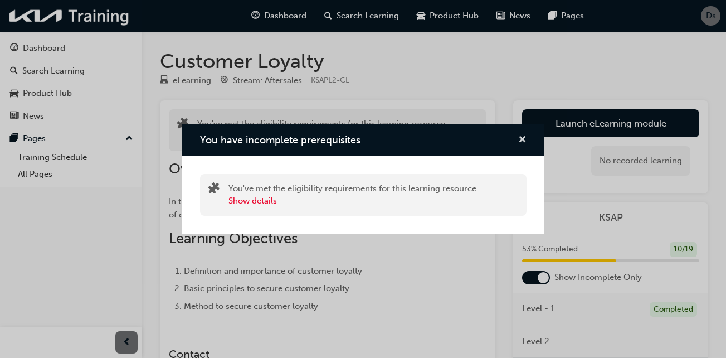
click at [524, 145] on span "cross-icon" at bounding box center [522, 140] width 8 height 10
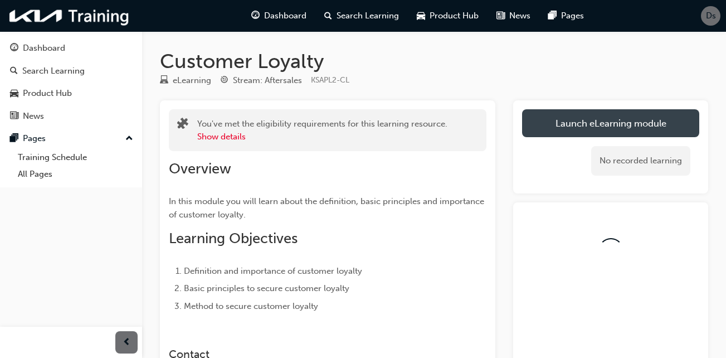
click at [657, 125] on link "Launch eLearning module" at bounding box center [610, 123] width 177 height 28
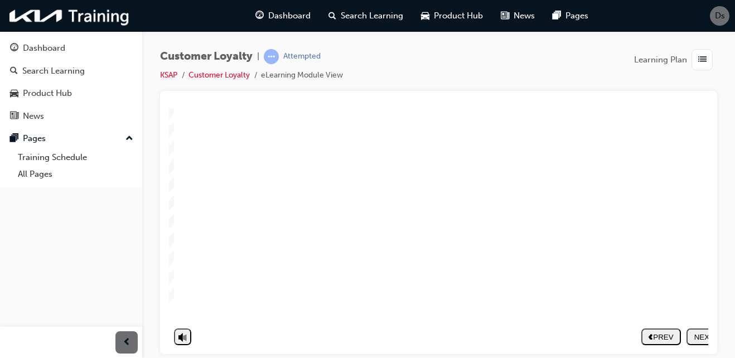
scroll to position [156, 38]
click at [676, 330] on nav "PREV NEXT SUBMIT" at bounding box center [653, 336] width 85 height 26
click at [675, 330] on div "NEXT" at bounding box center [676, 328] width 31 height 8
click at [672, 343] on div "NEXT" at bounding box center [676, 346] width 31 height 8
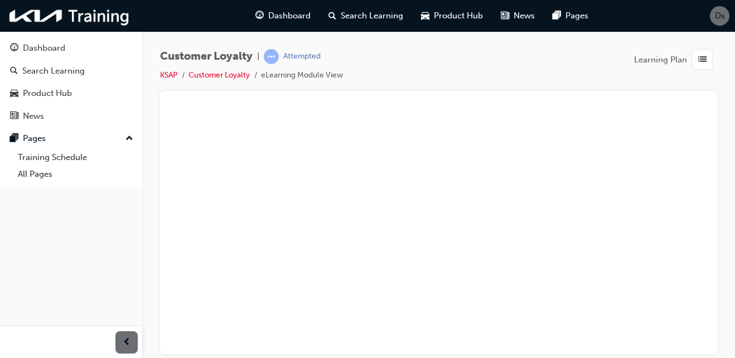
scroll to position [156, 38]
click at [684, 333] on polygon "next" at bounding box center [686, 336] width 4 height 6
click at [674, 332] on div "NEXT" at bounding box center [676, 336] width 31 height 8
click at [669, 328] on div "NEXT" at bounding box center [676, 328] width 31 height 8
click at [663, 331] on div "NEXT" at bounding box center [676, 328] width 31 height 8
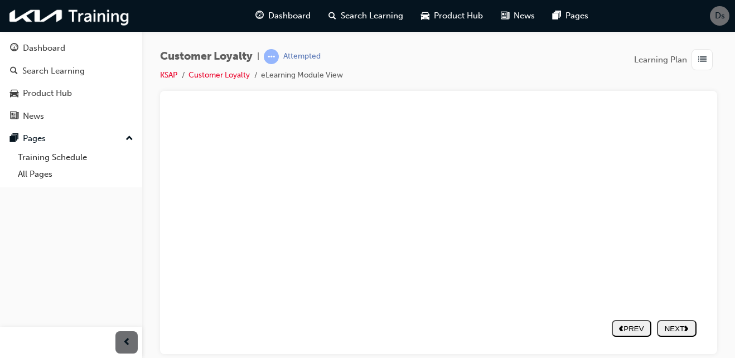
click at [669, 325] on div "NEXT" at bounding box center [676, 328] width 31 height 8
click at [669, 329] on div "NEXT" at bounding box center [676, 328] width 31 height 8
click at [684, 328] on icon "next" at bounding box center [686, 327] width 4 height 6
click at [669, 329] on div "NEXT" at bounding box center [676, 328] width 31 height 8
click at [671, 326] on div "NEXT" at bounding box center [676, 328] width 31 height 8
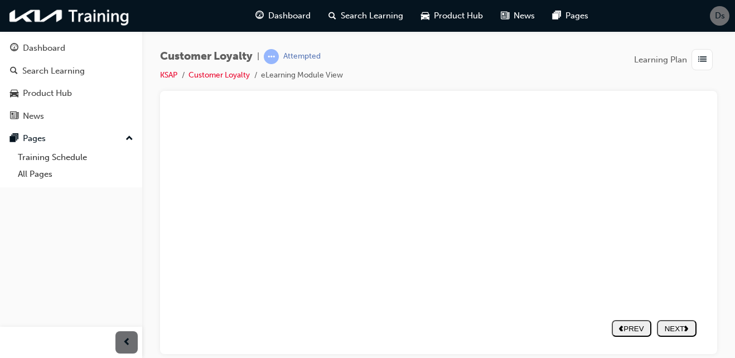
click at [681, 331] on div "NEXT" at bounding box center [676, 328] width 31 height 8
click at [673, 329] on div "NEXT" at bounding box center [676, 328] width 31 height 8
click at [674, 332] on div "NEXT" at bounding box center [676, 336] width 31 height 8
click at [672, 324] on div "NEXT" at bounding box center [676, 328] width 31 height 8
click at [673, 328] on nav "PREV NEXT SUBMIT" at bounding box center [653, 328] width 85 height 26
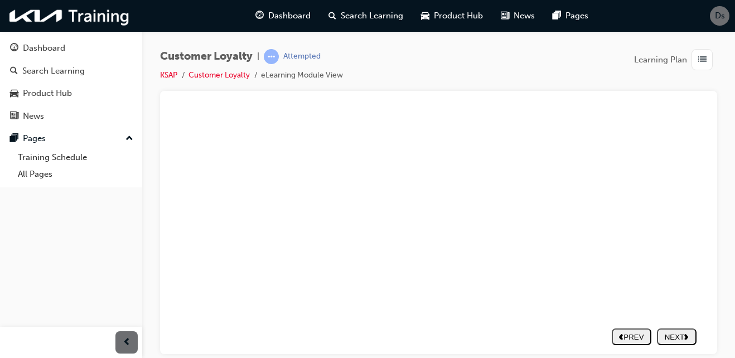
click at [673, 332] on div "NEXT" at bounding box center [676, 336] width 31 height 8
click at [653, 331] on nav "PREV NEXT SUBMIT" at bounding box center [653, 336] width 85 height 26
click at [667, 332] on div "NEXT" at bounding box center [676, 336] width 31 height 8
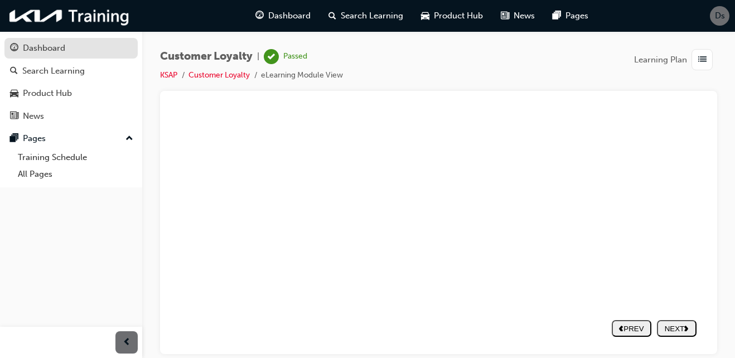
click at [36, 54] on div "Dashboard" at bounding box center [44, 48] width 42 height 13
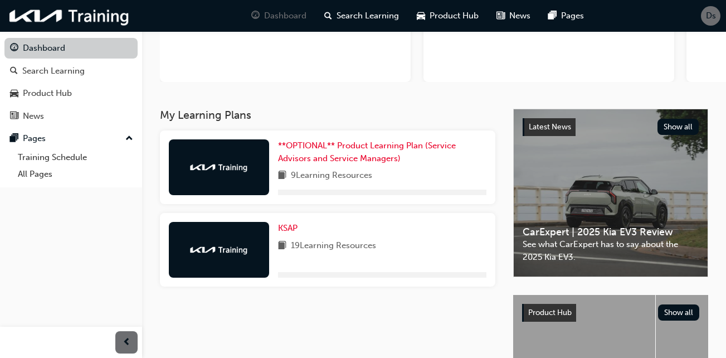
scroll to position [142, 0]
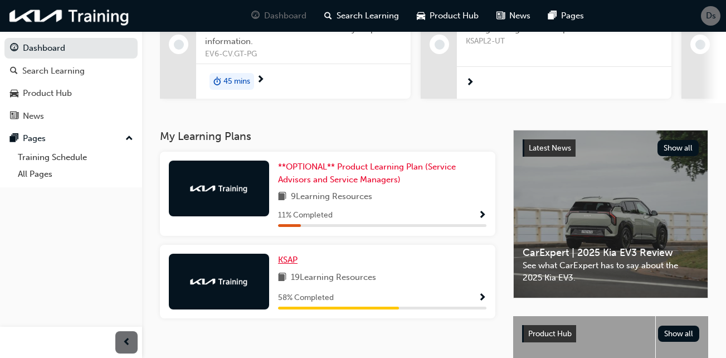
click at [297, 255] on span "KSAP" at bounding box center [288, 260] width 20 height 10
